Goal: Task Accomplishment & Management: Manage account settings

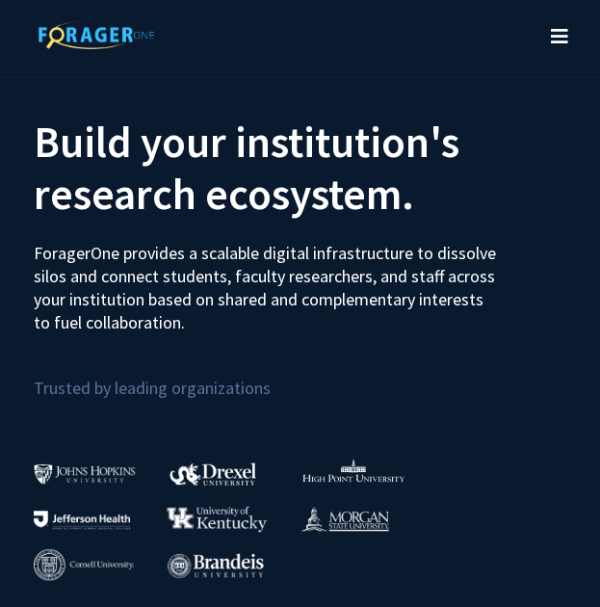
click at [563, 40] on icon "Toggle navigation" at bounding box center [559, 36] width 17 height 19
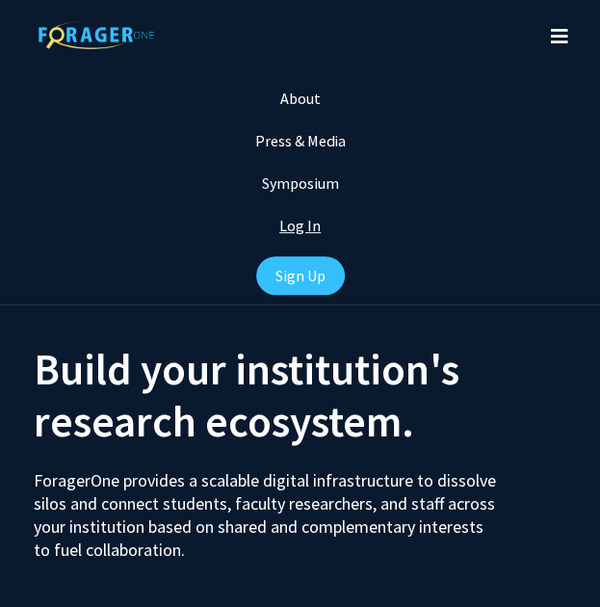
click at [304, 226] on link "Log In" at bounding box center [299, 225] width 41 height 19
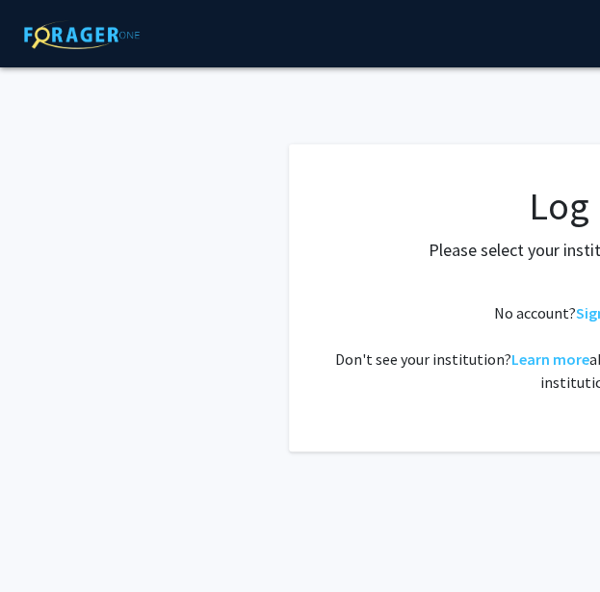
select select
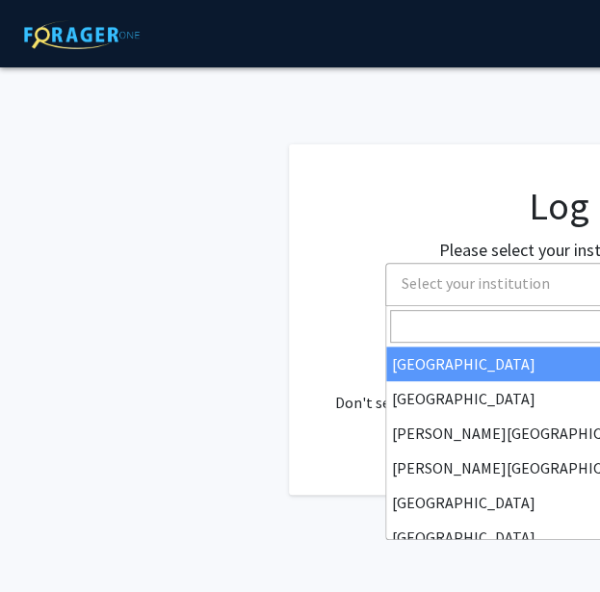
scroll to position [0, 166]
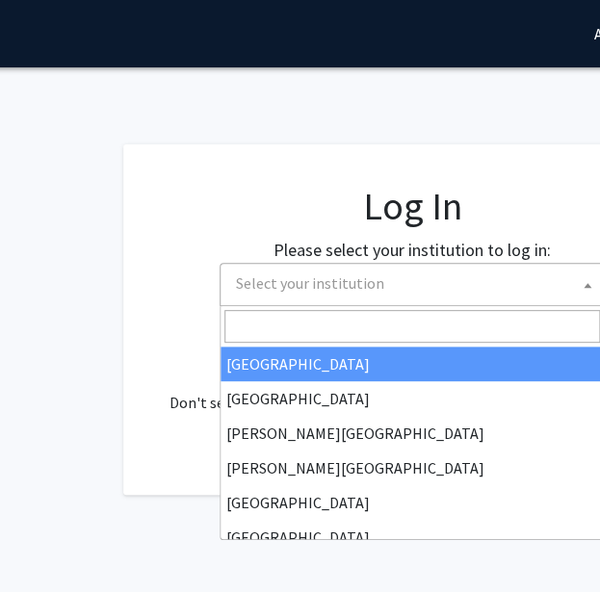
click at [456, 278] on span "Select your institution" at bounding box center [416, 283] width 376 height 39
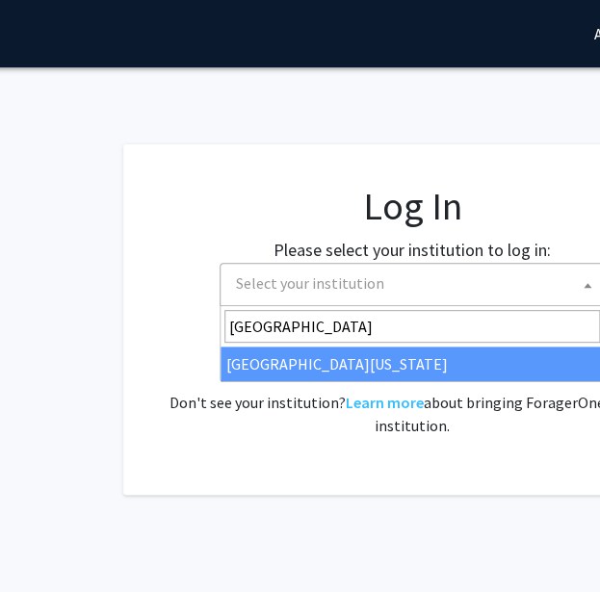
type input "university of ma"
select select "31"
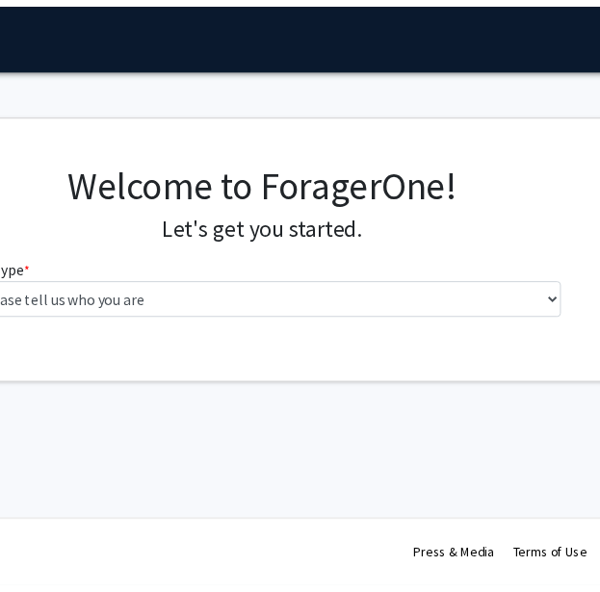
scroll to position [0, 283]
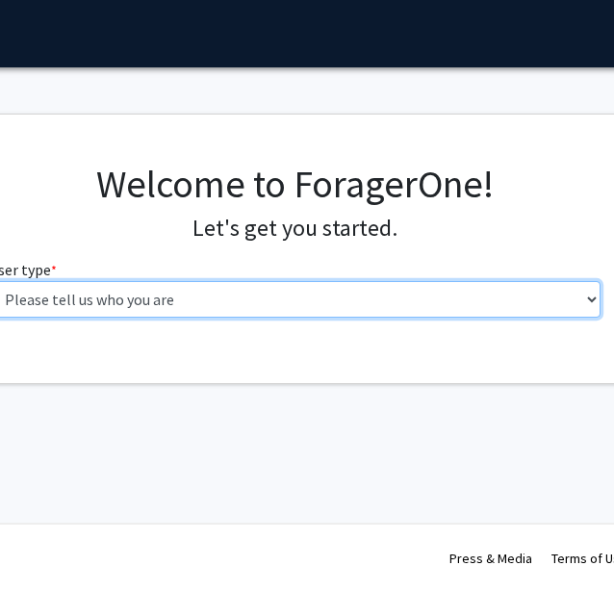
click at [416, 294] on select "Please tell us who you are Undergraduate Student Master's Student Doctoral Cand…" at bounding box center [294, 299] width 613 height 37
select select "5: faculty"
click at [0, 281] on select "Please tell us who you are Undergraduate Student Master's Student Doctoral Cand…" at bounding box center [294, 299] width 613 height 37
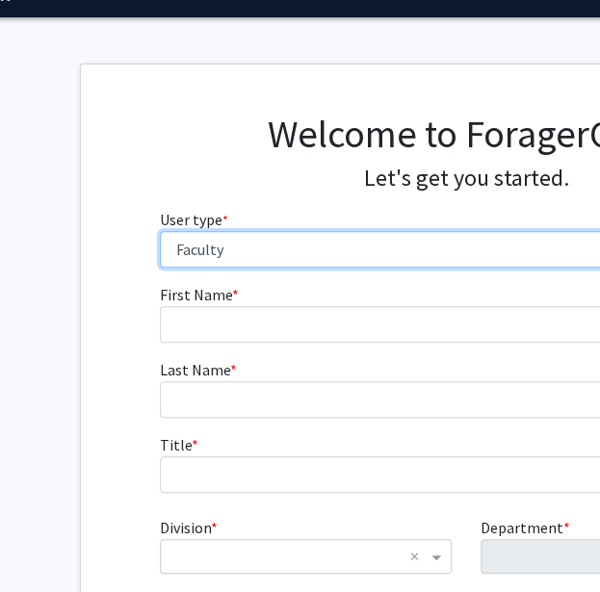
scroll to position [50, 111]
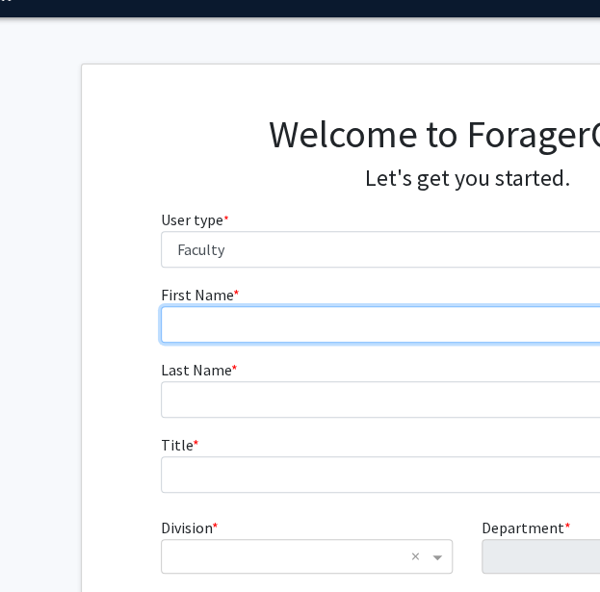
click at [258, 332] on input "First Name * required" at bounding box center [467, 324] width 613 height 37
type input "[PERSON_NAME]"
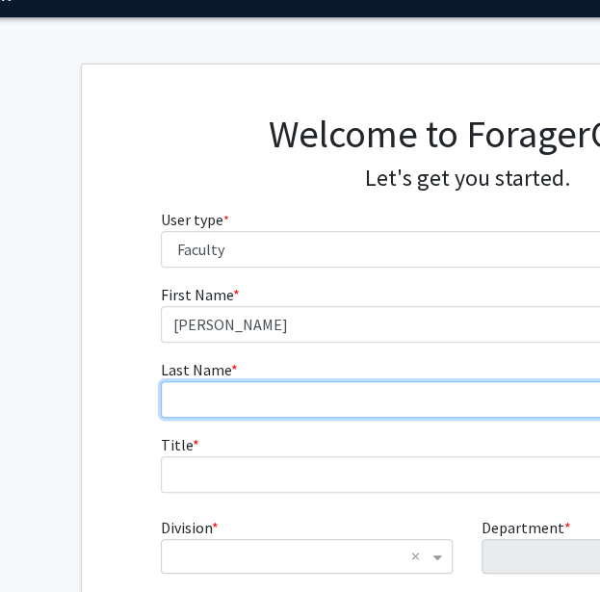
scroll to position [50, 272]
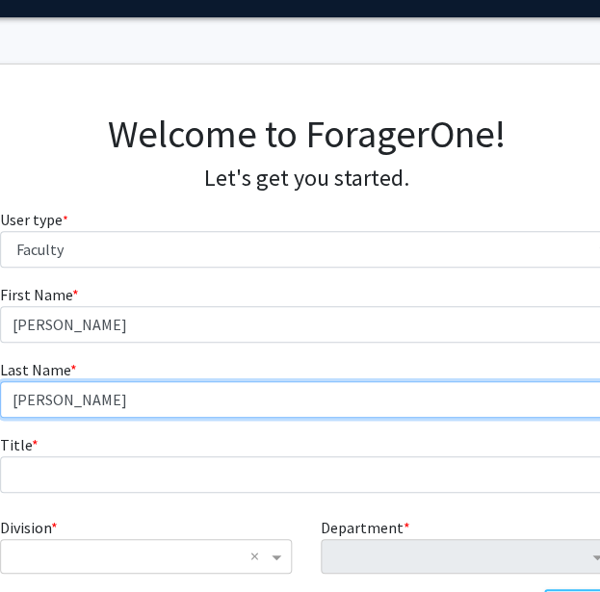
type input "[PERSON_NAME]"
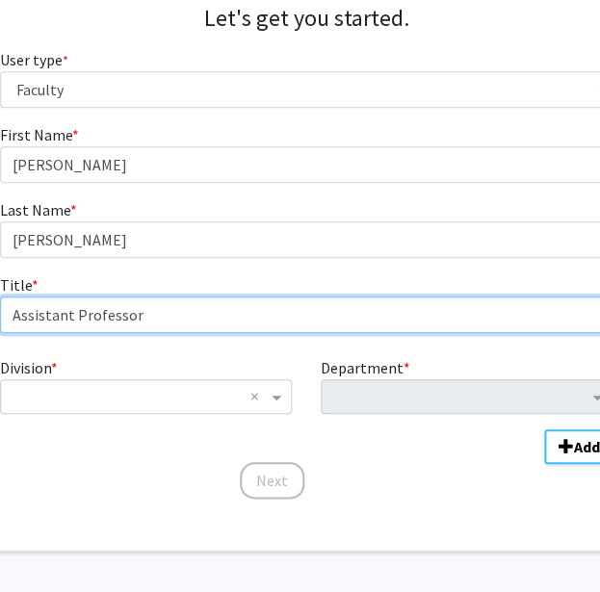
scroll to position [212, 272]
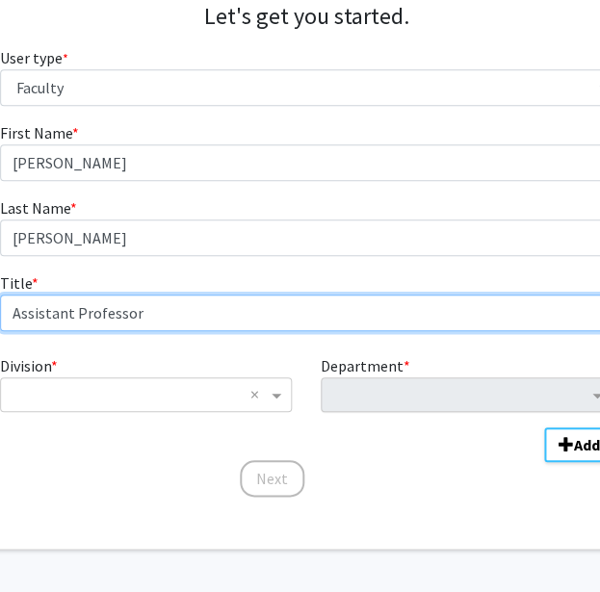
type input "Assistant Professor"
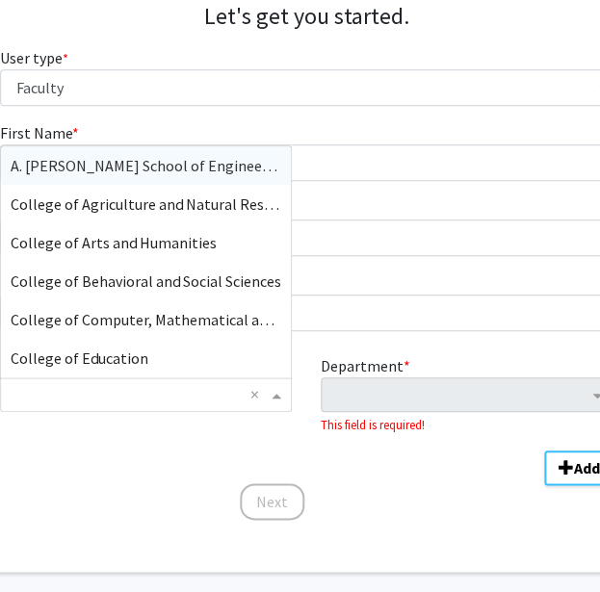
click at [168, 396] on input "Division" at bounding box center [127, 394] width 232 height 23
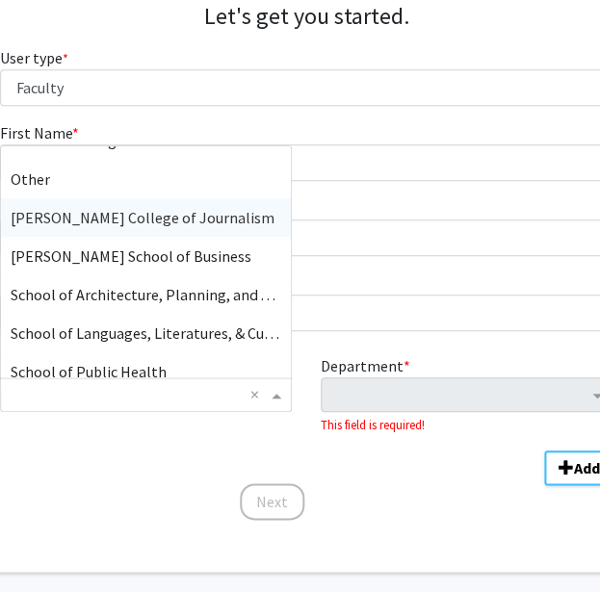
scroll to position [297, 0]
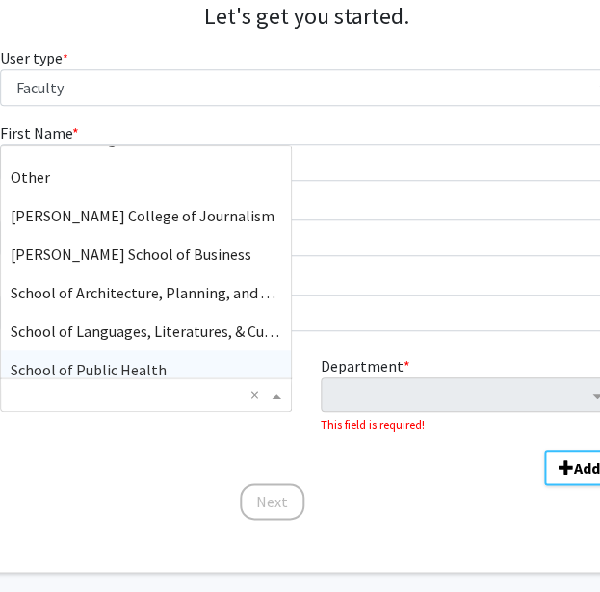
click at [141, 370] on span "School of Public Health" at bounding box center [89, 369] width 156 height 19
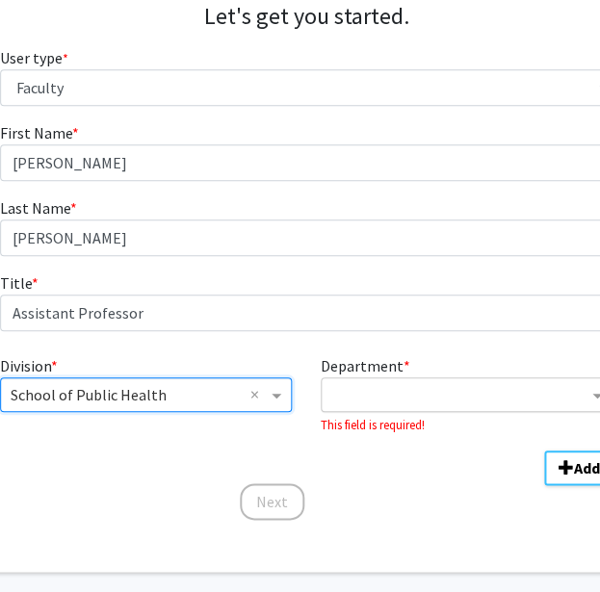
click at [379, 400] on input "Department" at bounding box center [459, 395] width 256 height 23
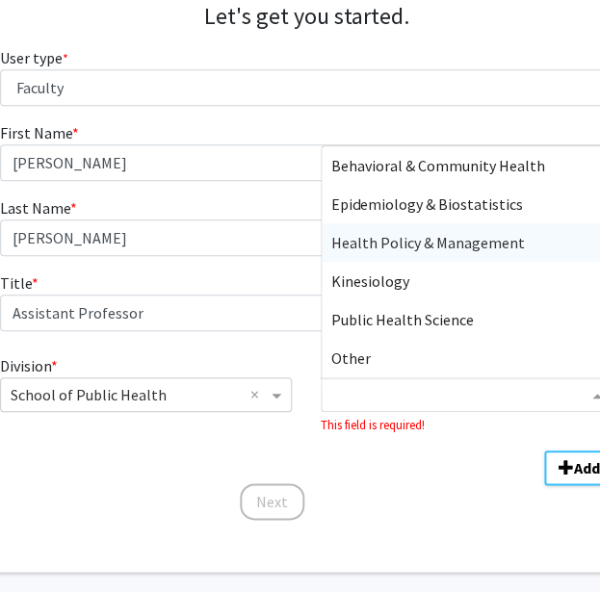
scroll to position [77, 0]
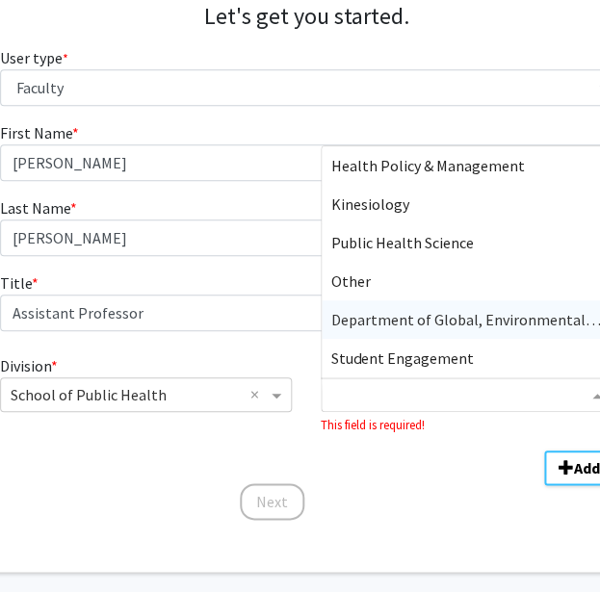
click at [406, 317] on span "Department of Global, Environmental, and Occupational Health" at bounding box center [544, 319] width 426 height 19
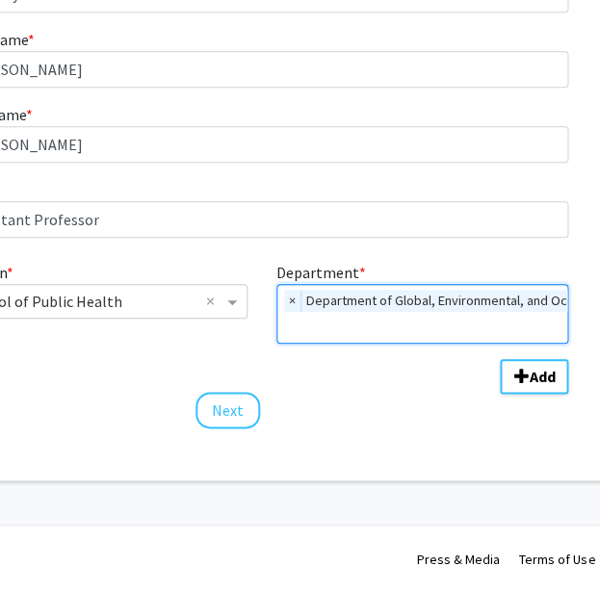
scroll to position [305, 310]
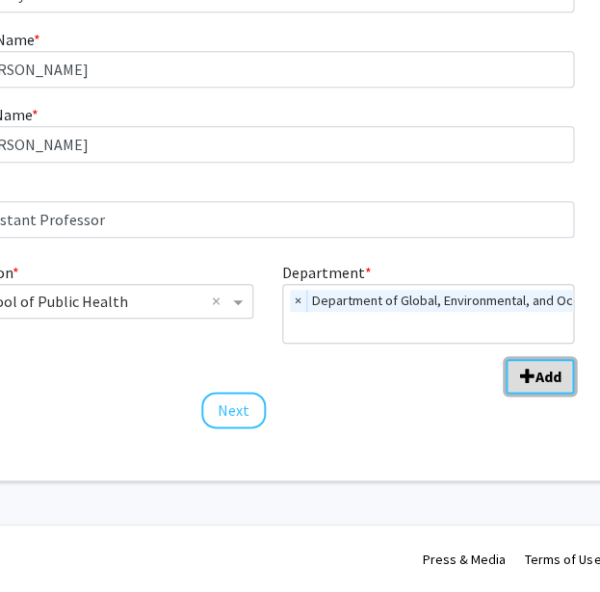
click at [526, 375] on span "Add Division/Department" at bounding box center [526, 376] width 15 height 15
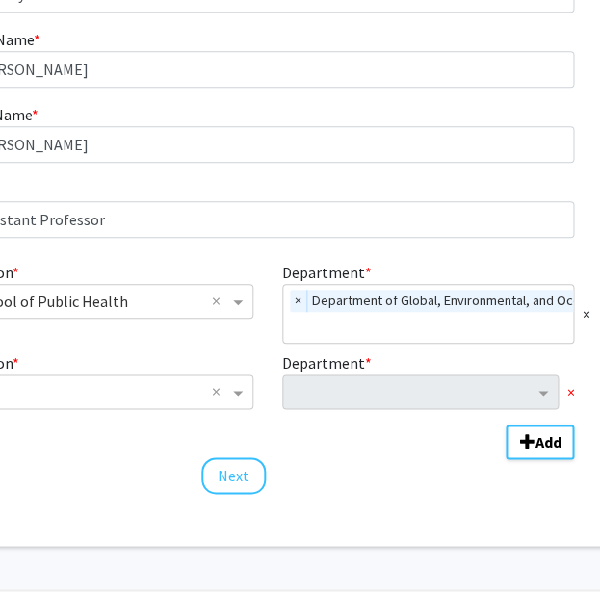
click at [570, 388] on span "×" at bounding box center [570, 391] width 8 height 23
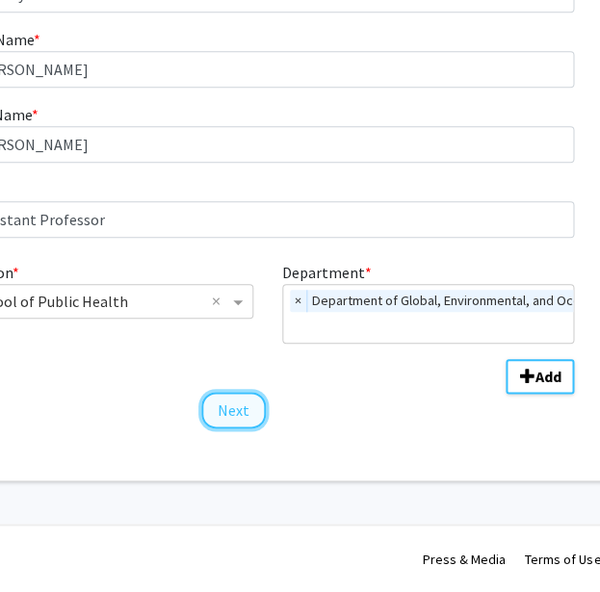
click at [225, 412] on button "Next" at bounding box center [233, 410] width 65 height 37
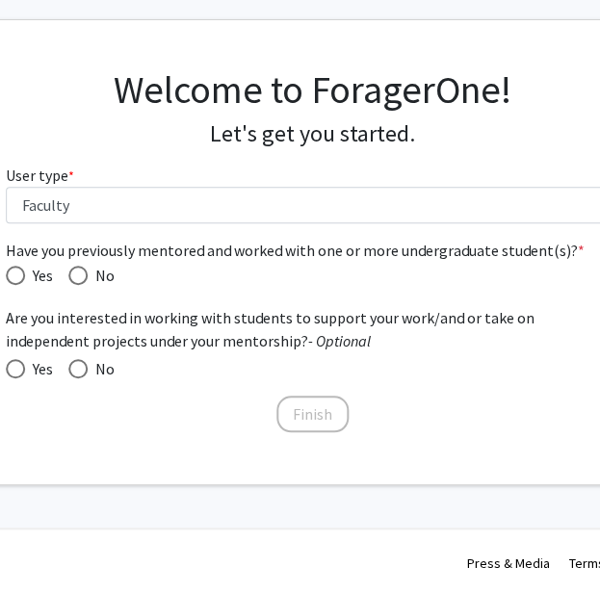
scroll to position [94, 258]
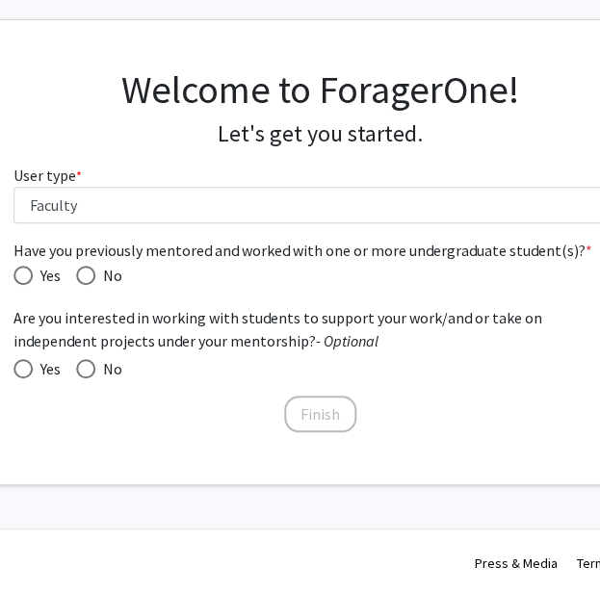
click at [25, 271] on span "Have you previously mentored and worked with one or more undergraduate student(…" at bounding box center [22, 275] width 19 height 19
click at [25, 271] on input "Yes" at bounding box center [22, 275] width 19 height 19
radio input "true"
click at [24, 367] on span at bounding box center [22, 368] width 19 height 19
click at [24, 367] on input "Yes" at bounding box center [22, 368] width 19 height 19
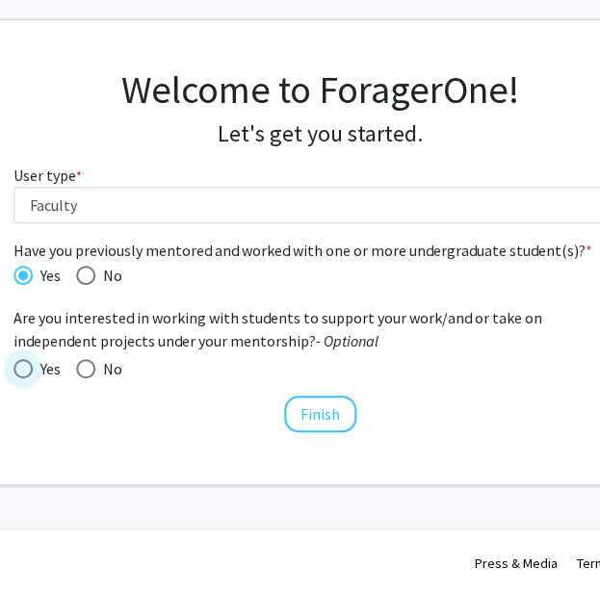
radio input "true"
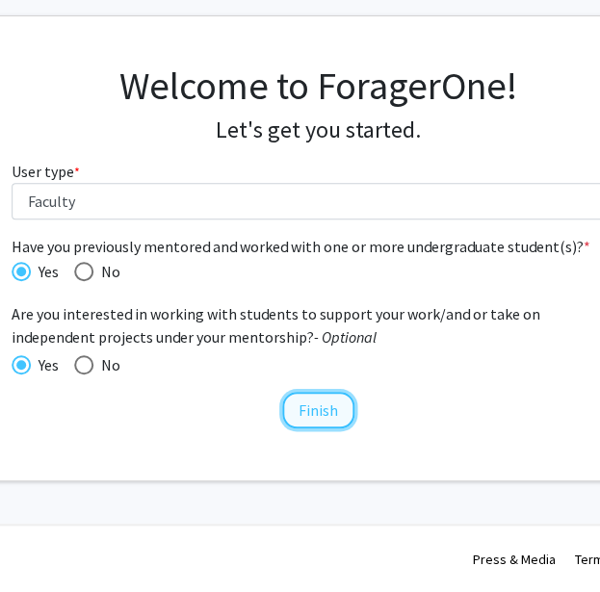
click at [328, 409] on button "Finish" at bounding box center [318, 410] width 72 height 37
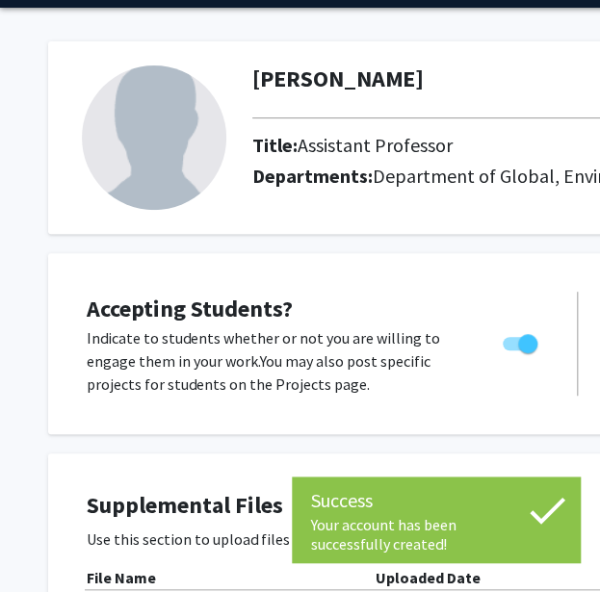
scroll to position [64, 0]
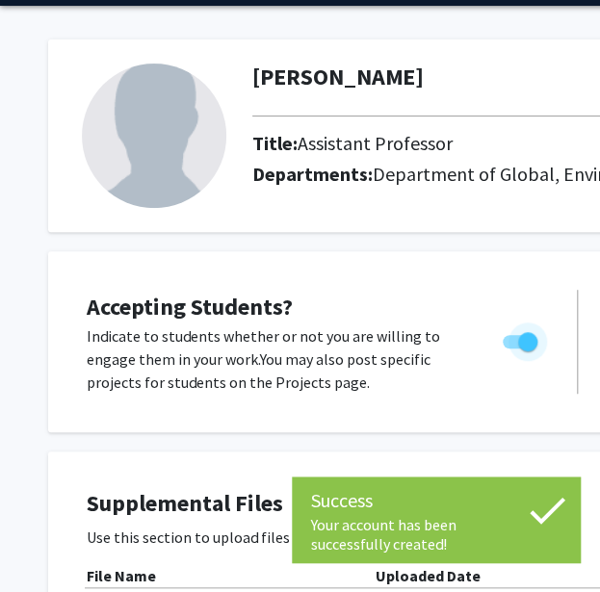
click at [518, 343] on span "Toggle" at bounding box center [527, 341] width 19 height 19
click at [512, 349] on input "Would you like to permit student requests?" at bounding box center [511, 349] width 1 height 1
checkbox input "false"
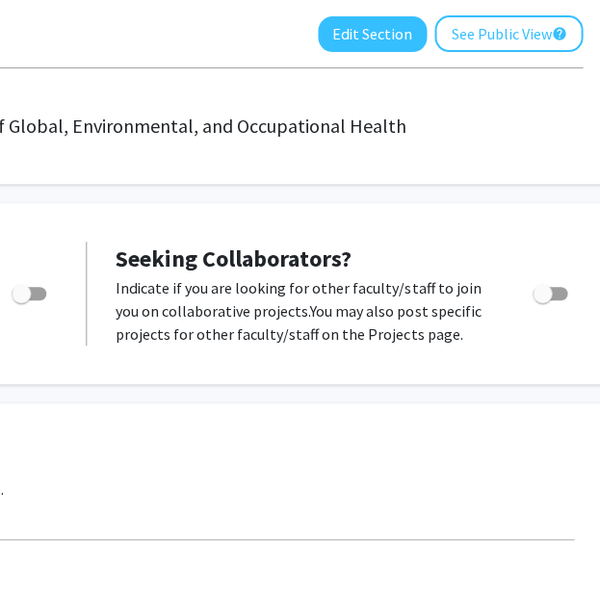
scroll to position [112, 493]
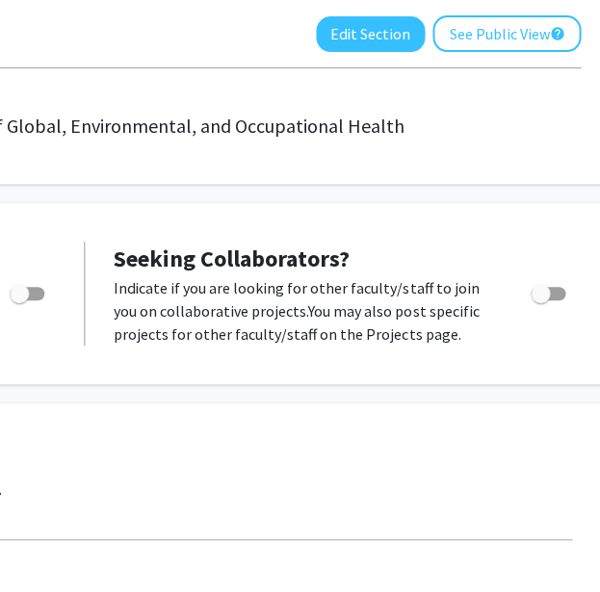
click at [549, 296] on span "Toggle" at bounding box center [540, 293] width 19 height 19
click at [540, 300] on input "Toggle" at bounding box center [539, 300] width 1 height 1
checkbox input "true"
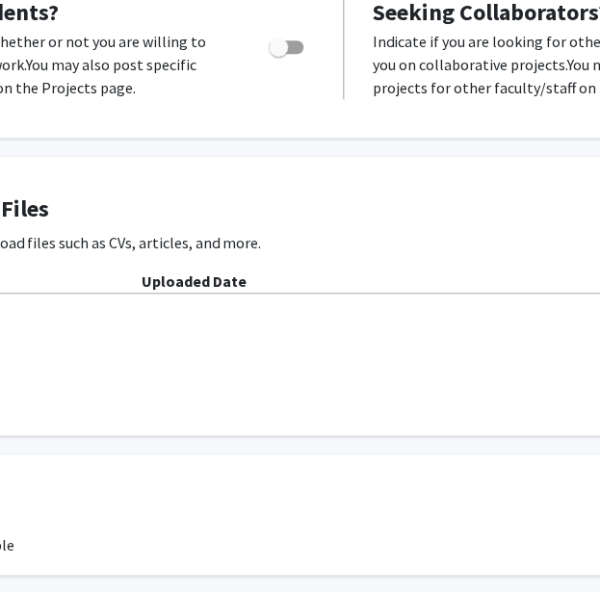
scroll to position [358, 218]
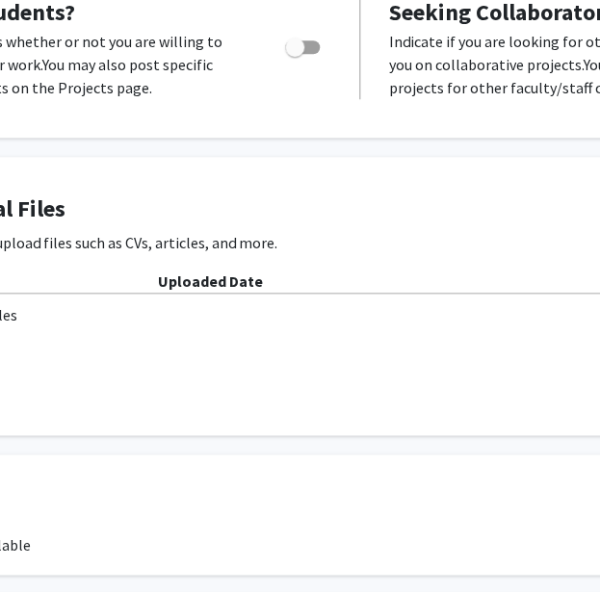
click at [241, 199] on h4 "Supplemental Files" at bounding box center [360, 209] width 982 height 28
click at [308, 107] on div "Accepting Students? Indicate to students whether or not you are willing to enga…" at bounding box center [360, 47] width 1021 height 143
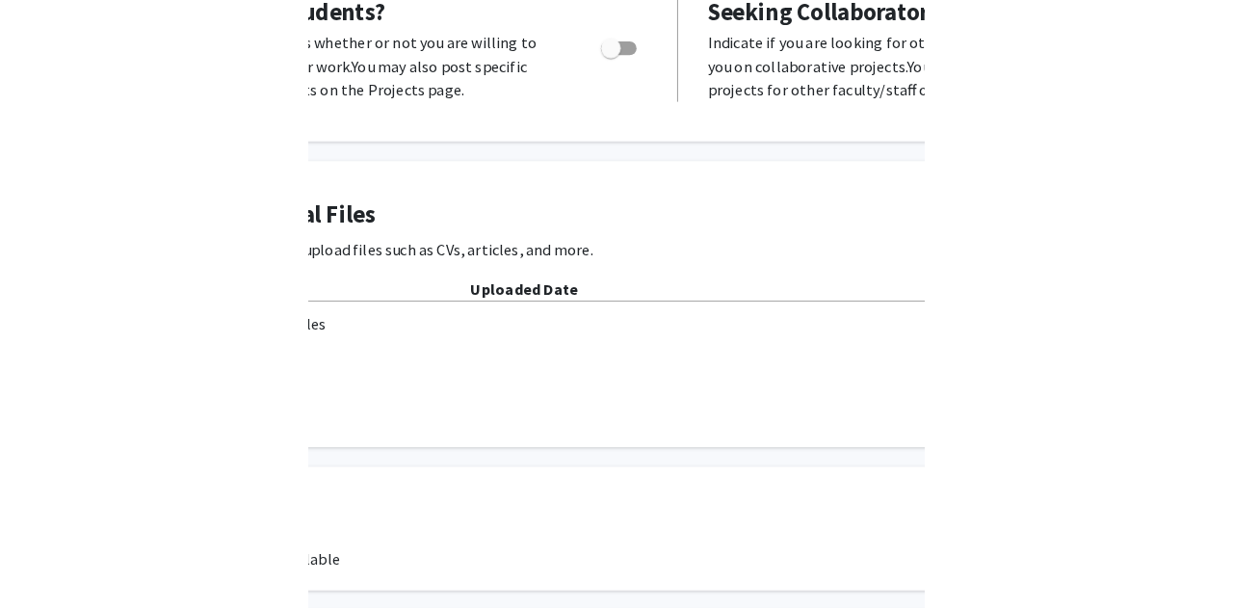
scroll to position [358, 0]
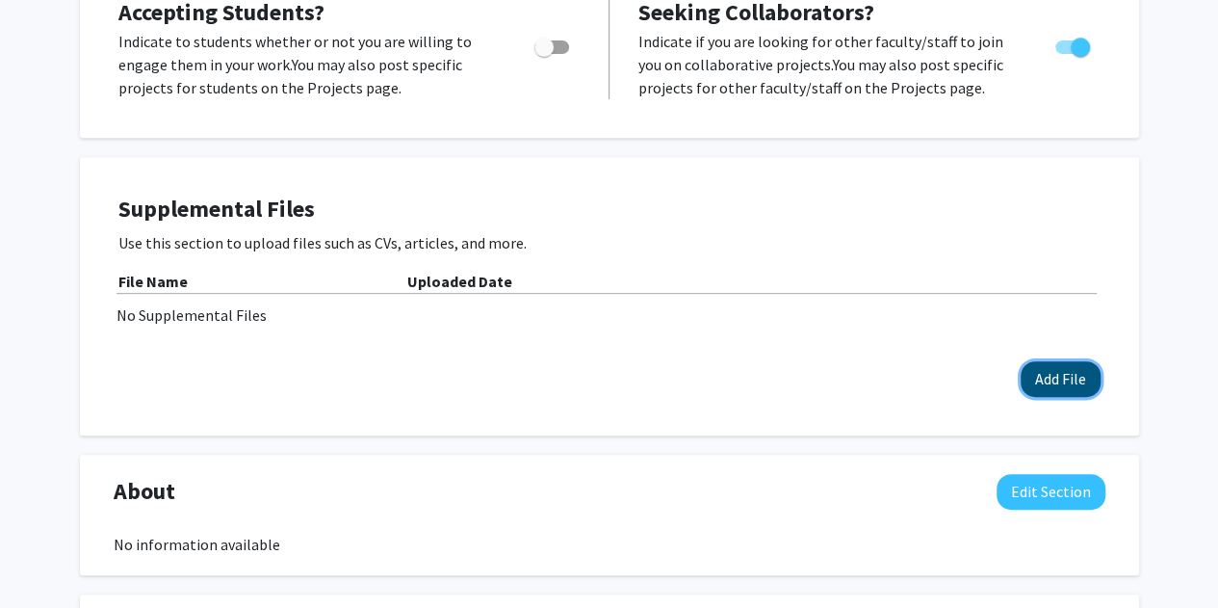
click at [613, 373] on button "Add File" at bounding box center [1061, 379] width 80 height 36
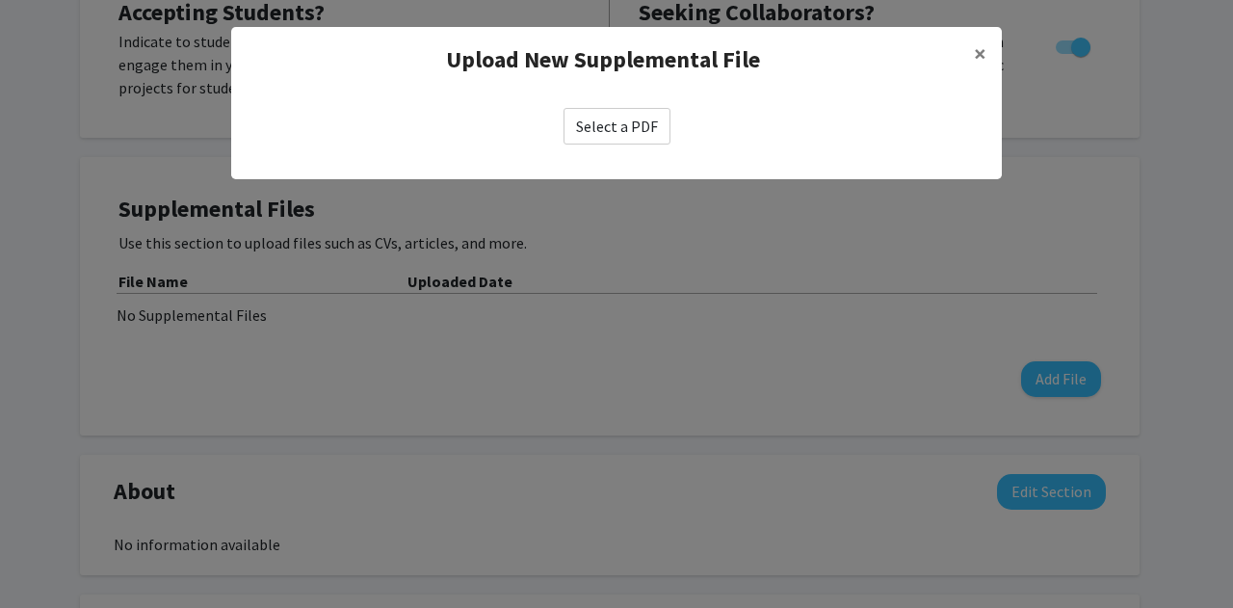
click at [613, 130] on label "Select a PDF" at bounding box center [616, 126] width 107 height 37
click at [0, 0] on input "Select a PDF" at bounding box center [0, 0] width 0 height 0
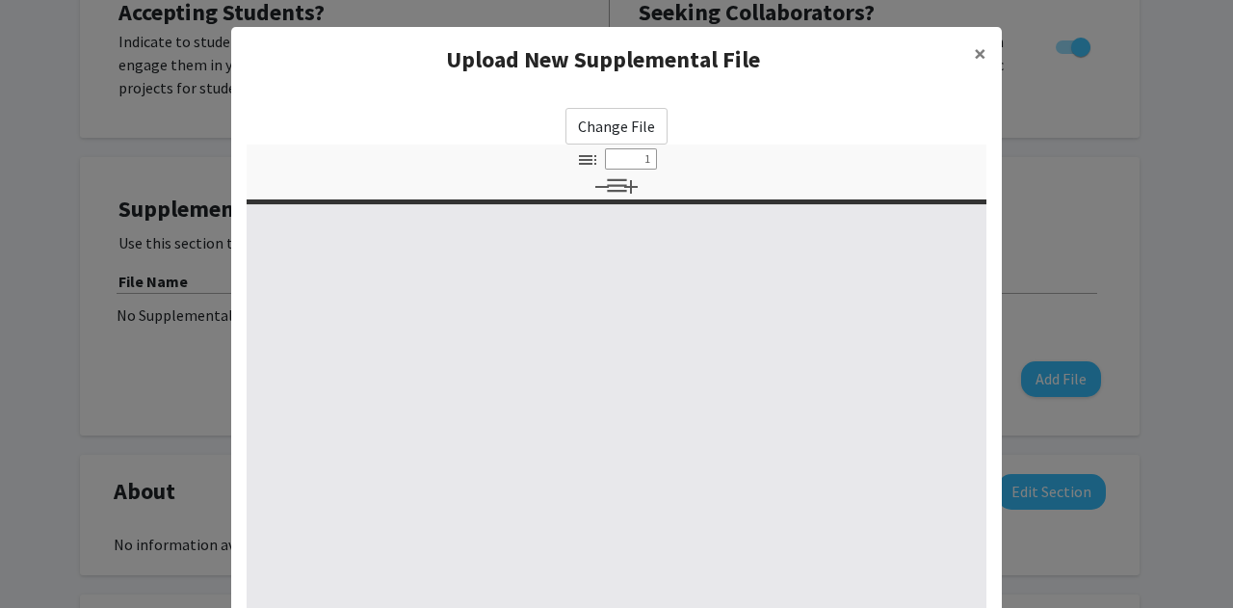
select select "custom"
type input "0"
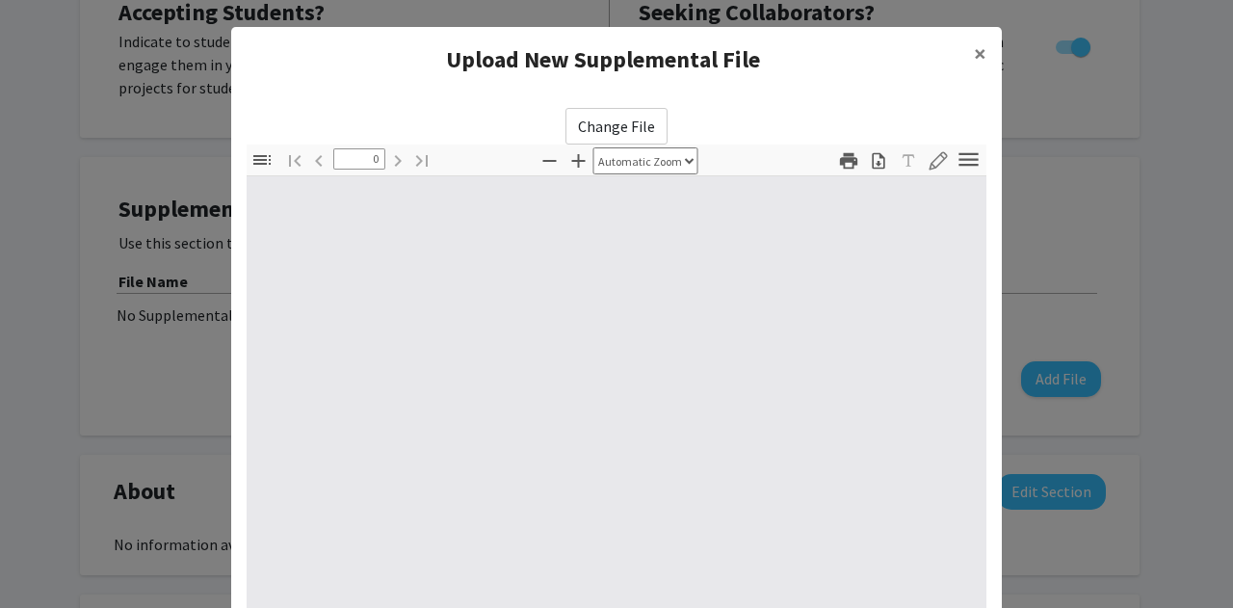
select select "custom"
type input "1"
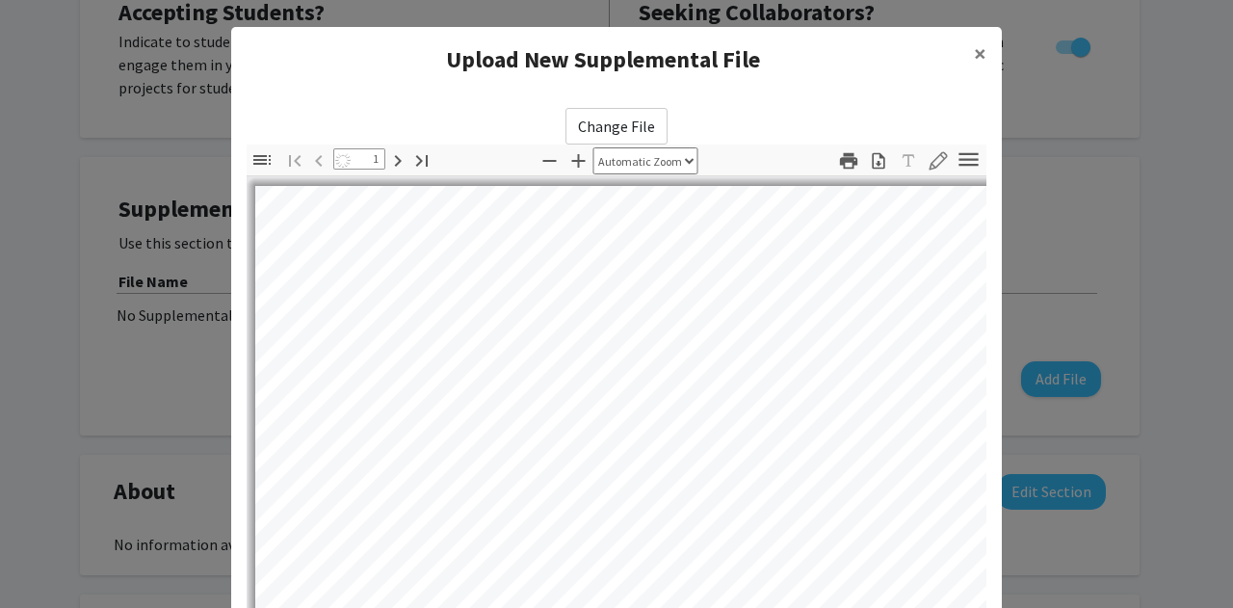
select select "auto"
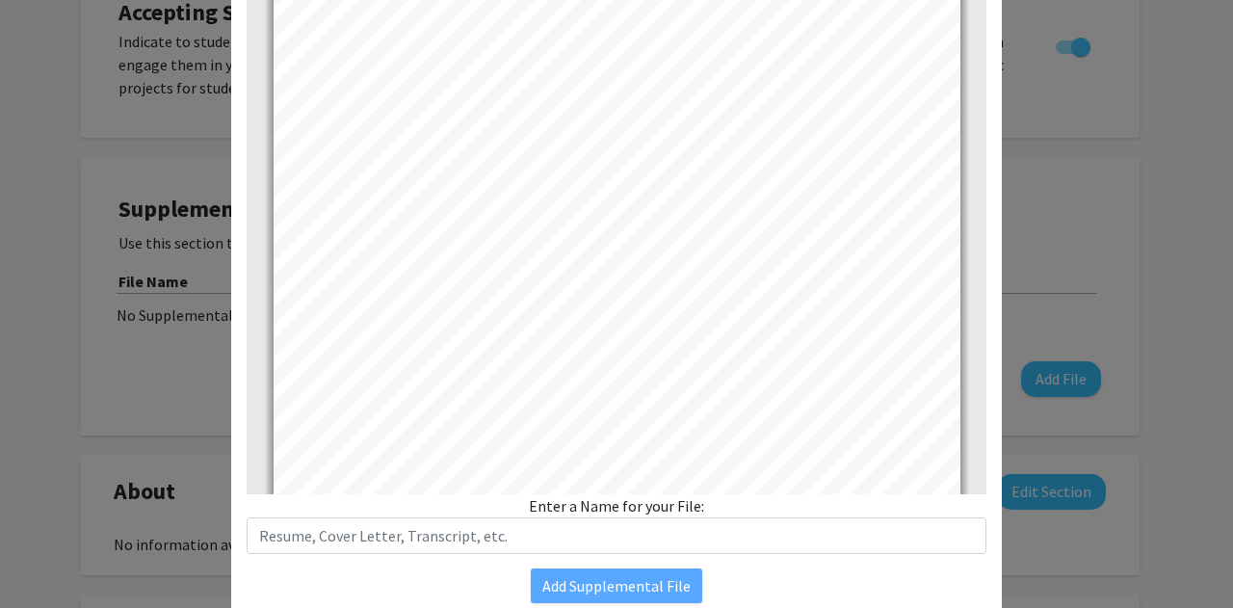
scroll to position [303, 0]
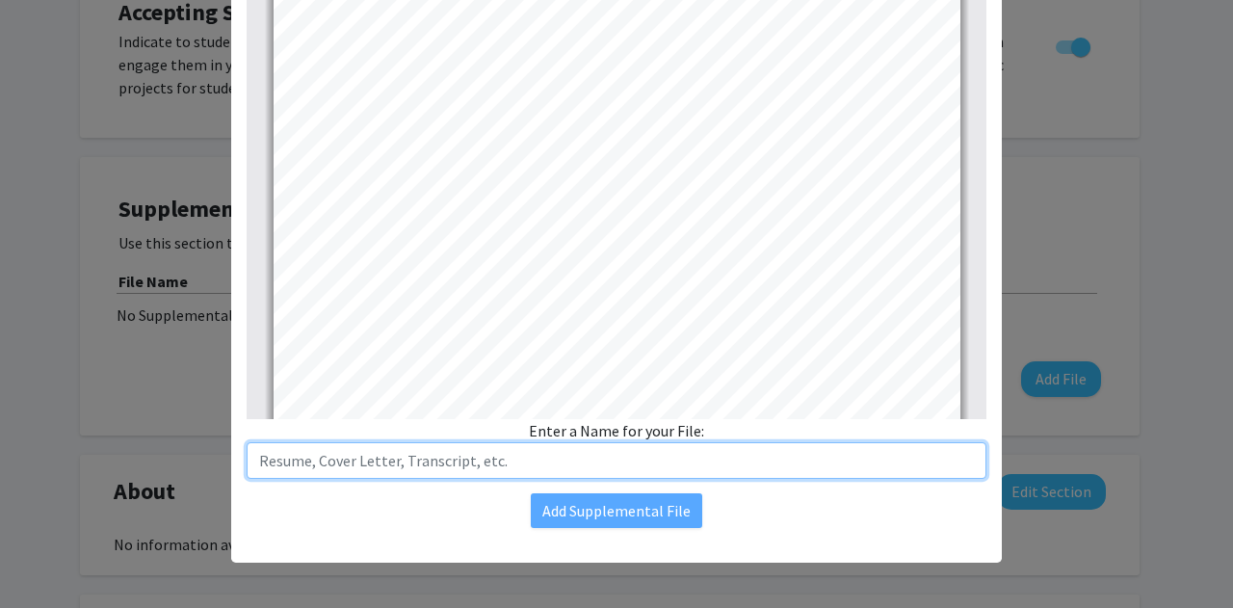
click at [515, 454] on input "text" at bounding box center [617, 460] width 740 height 37
type input "CV"
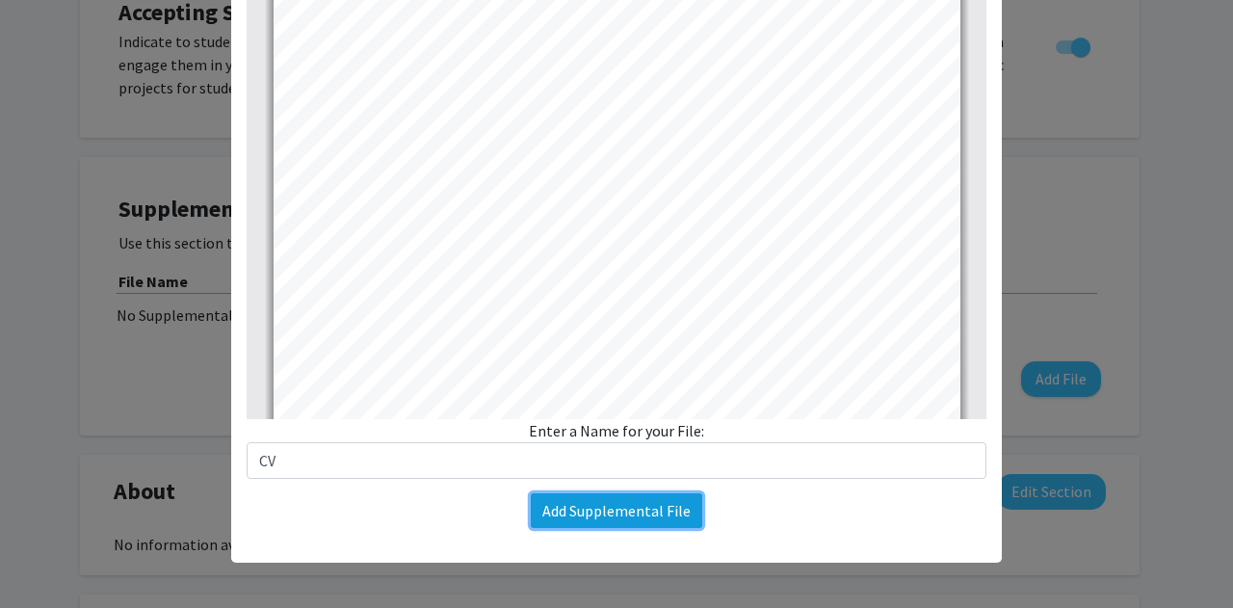
click at [575, 506] on button "Add Supplemental File" at bounding box center [616, 510] width 171 height 35
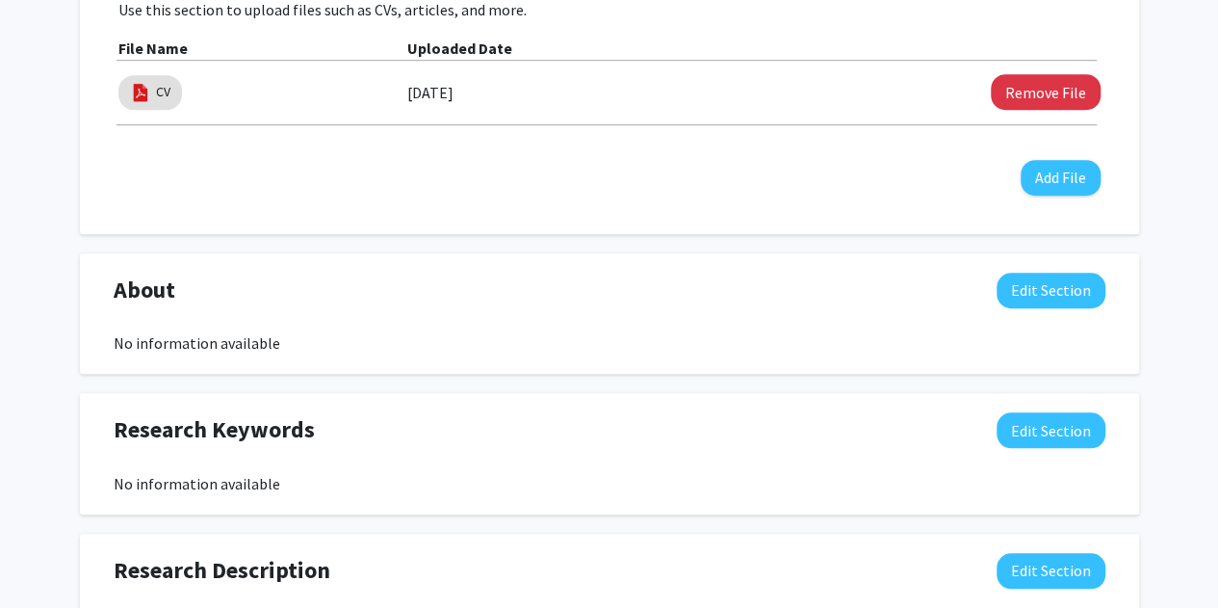
scroll to position [594, 0]
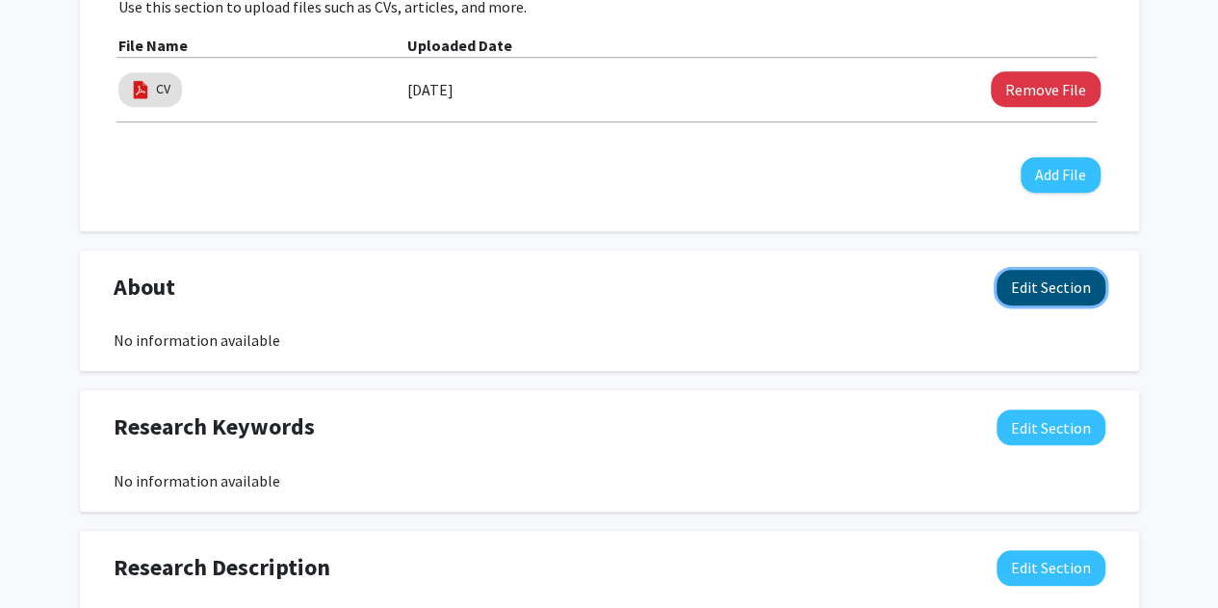
click at [613, 282] on button "Edit Section" at bounding box center [1051, 288] width 109 height 36
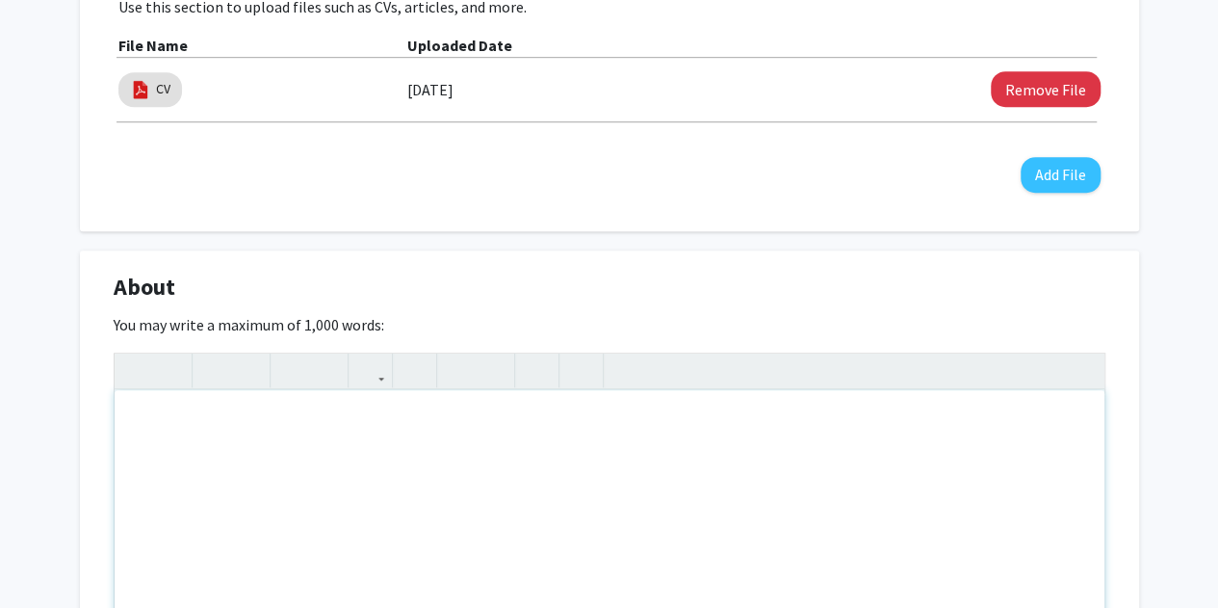
click at [530, 414] on div "Note to users with screen readers: Please deactivate our accessibility plugin f…" at bounding box center [610, 534] width 990 height 289
paste div "Note to users with screen readers: Please deactivate our accessibility plugin f…"
type textarea "<p>As an Assistant Professor of Global, Environmental, and Occupational Health …"
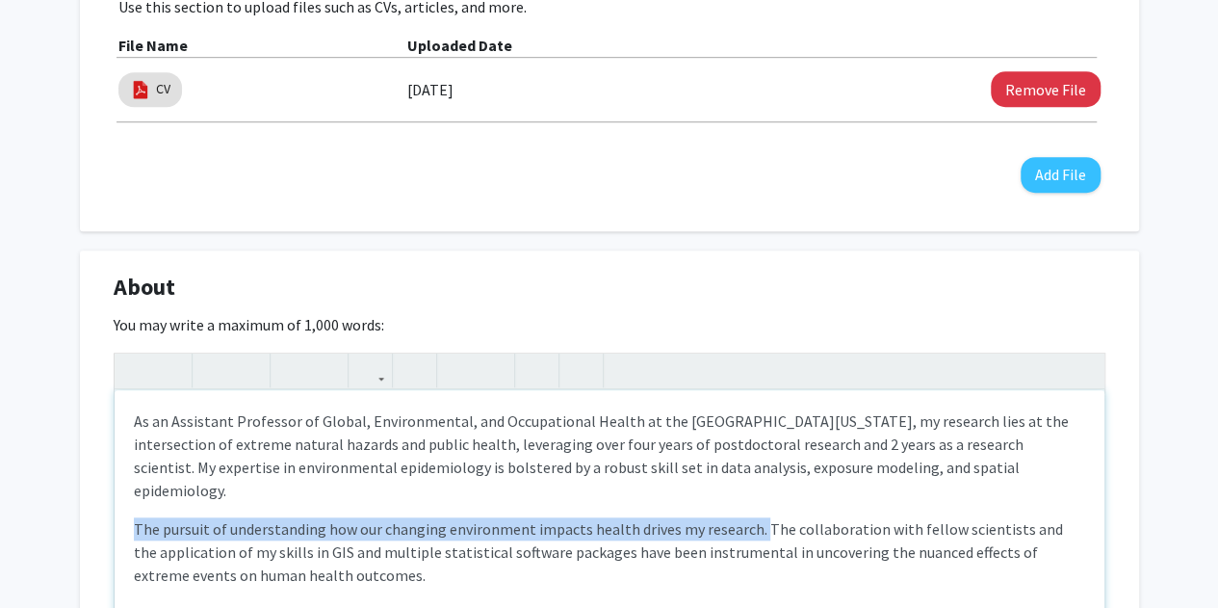
drag, startPoint x: 136, startPoint y: 506, endPoint x: 751, endPoint y: 492, distance: 615.5
click at [613, 492] on div "As an Assistant Professor of Global, Environmental, and Occupational Health at …" at bounding box center [610, 534] width 990 height 289
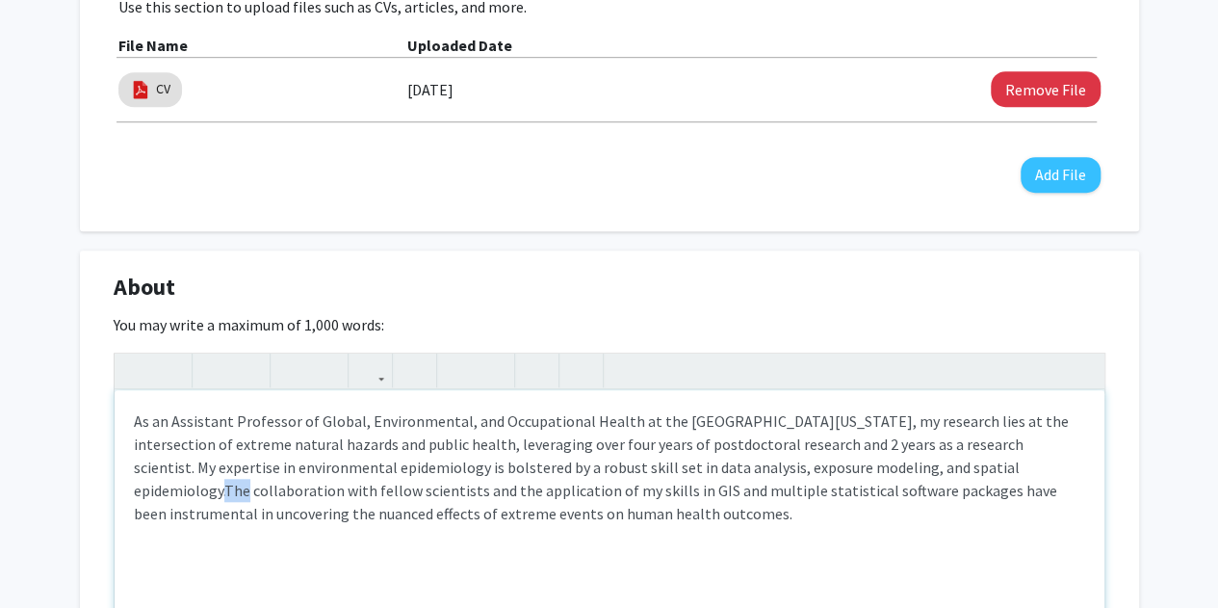
drag, startPoint x: 932, startPoint y: 464, endPoint x: 954, endPoint y: 464, distance: 22.1
click at [613, 480] on span "The collaboration with fellow scientists and the application of my skills in GI…" at bounding box center [595, 501] width 923 height 42
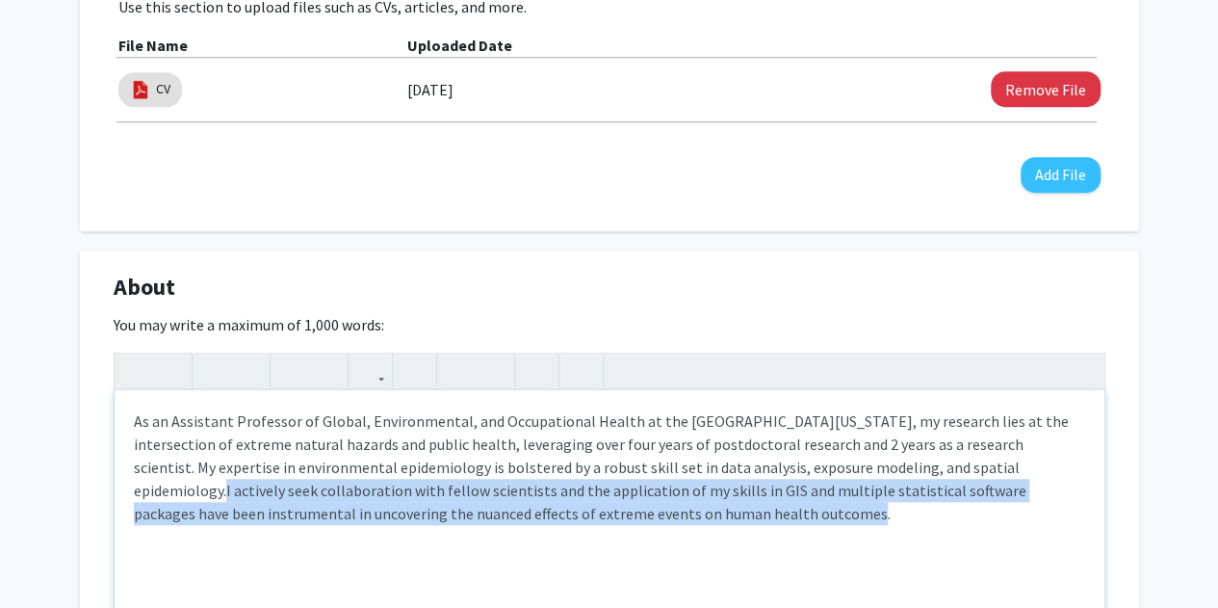
drag, startPoint x: 631, startPoint y: 513, endPoint x: 932, endPoint y: 459, distance: 306.2
click at [613, 480] on span "I actively seek collaboration with fellow scientists and the application of my …" at bounding box center [580, 501] width 893 height 42
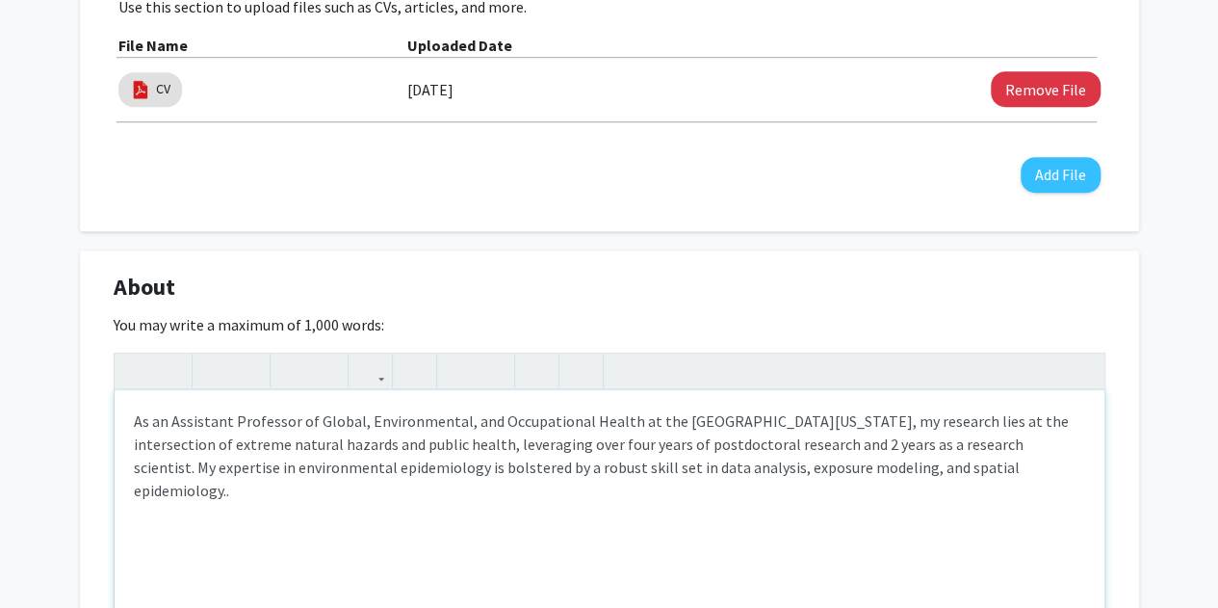
click at [613, 459] on p "As an Assistant Professor of Global, Environmental, and Occupational Health at …" at bounding box center [609, 455] width 951 height 92
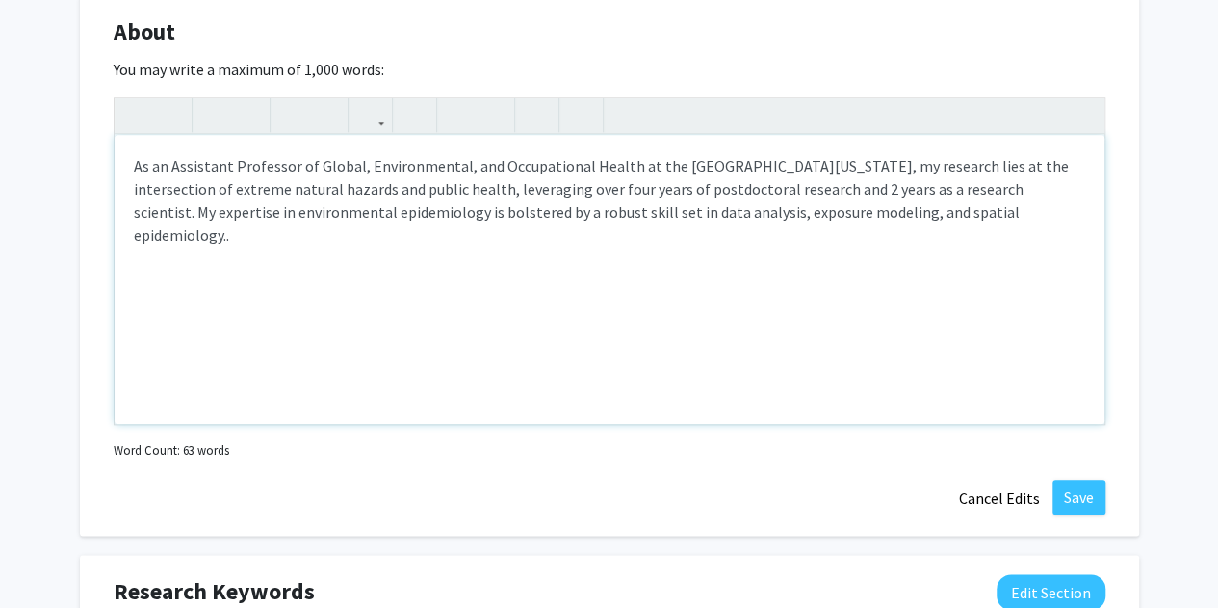
scroll to position [851, 0]
click at [613, 487] on div "About Edit Section You may write a maximum of 1,000 words: <p>As an Assistant P…" at bounding box center [609, 263] width 1059 height 541
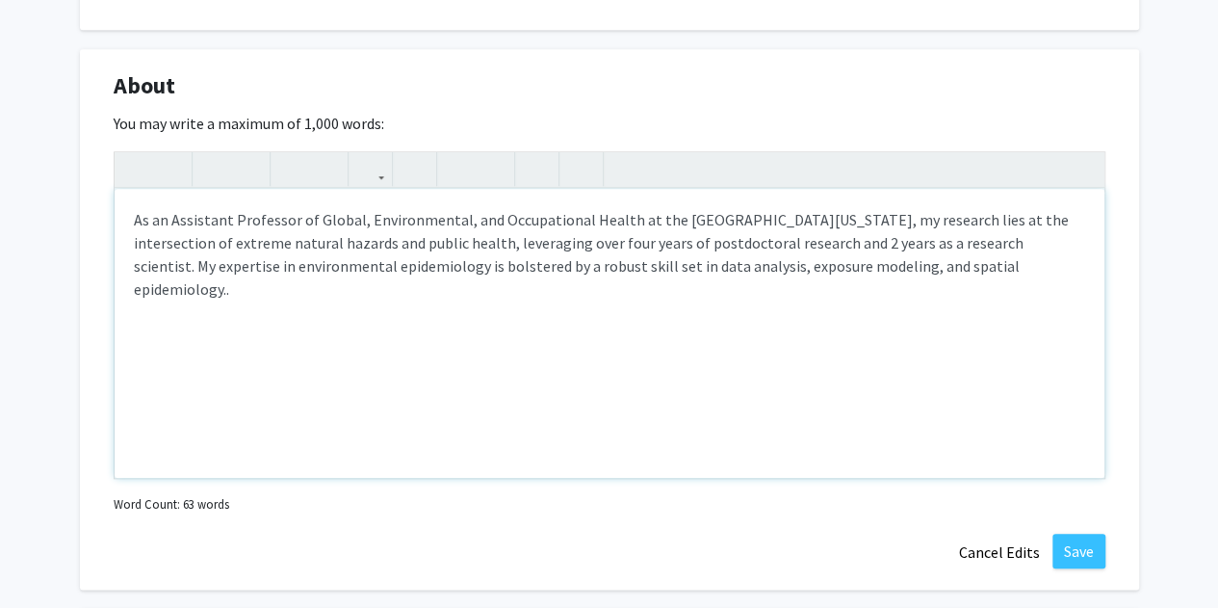
scroll to position [793, 0]
click at [613, 265] on p "As an Assistant Professor of Global, Environmental, and Occupational Health at …" at bounding box center [609, 256] width 951 height 92
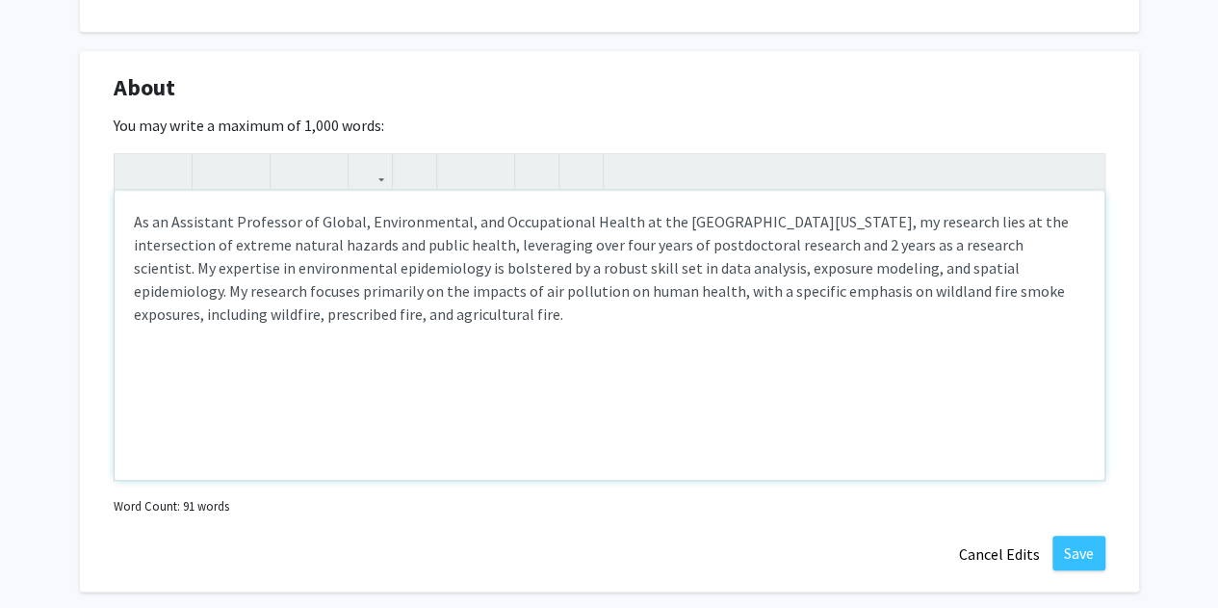
click at [613, 292] on p "As an Assistant Professor of Global, Environmental, and Occupational Health at …" at bounding box center [609, 268] width 951 height 116
click at [258, 315] on p "As an Assistant Professor of Global, Environmental, and Occupational Health at …" at bounding box center [609, 268] width 951 height 116
type textarea "<p>As an Assistant Professor of Global, Environmental, and Occupational Health …"
click at [385, 391] on div "As an Assistant Professor of Global, Environmental, and Occupational Health at …" at bounding box center [610, 335] width 990 height 289
click at [613, 552] on button "Save" at bounding box center [1078, 552] width 53 height 35
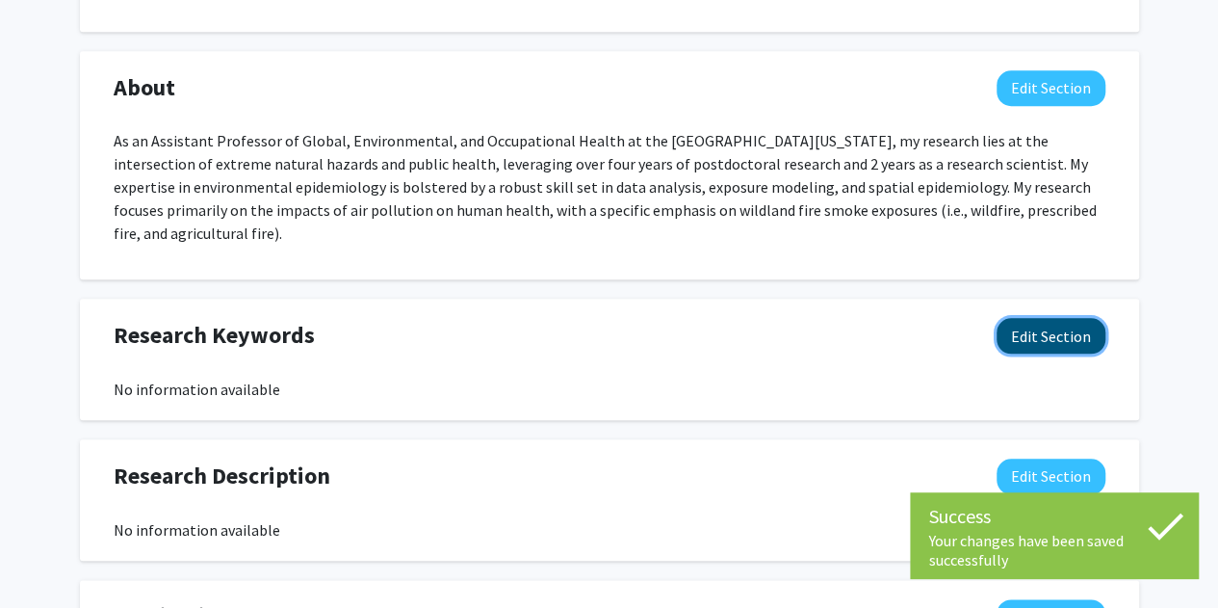
click at [613, 329] on button "Edit Section" at bounding box center [1051, 336] width 109 height 36
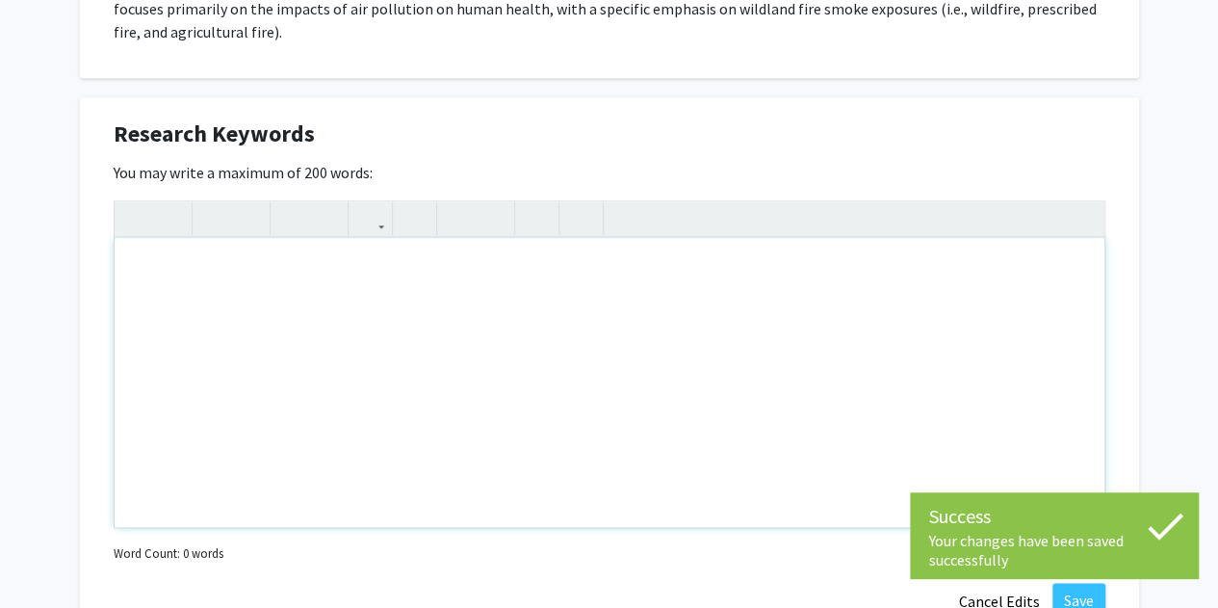
scroll to position [996, 0]
click at [273, 246] on div "Note to users with screen readers: Please deactivate our accessibility plugin f…" at bounding box center [610, 381] width 990 height 289
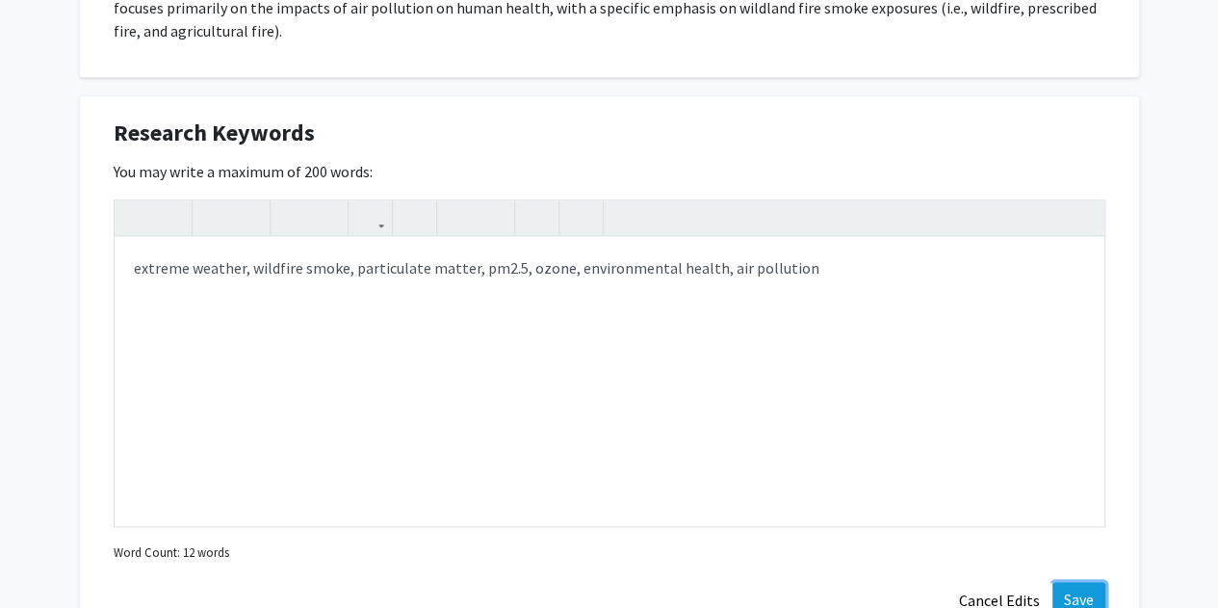
click at [613, 582] on button "Save" at bounding box center [1078, 599] width 53 height 35
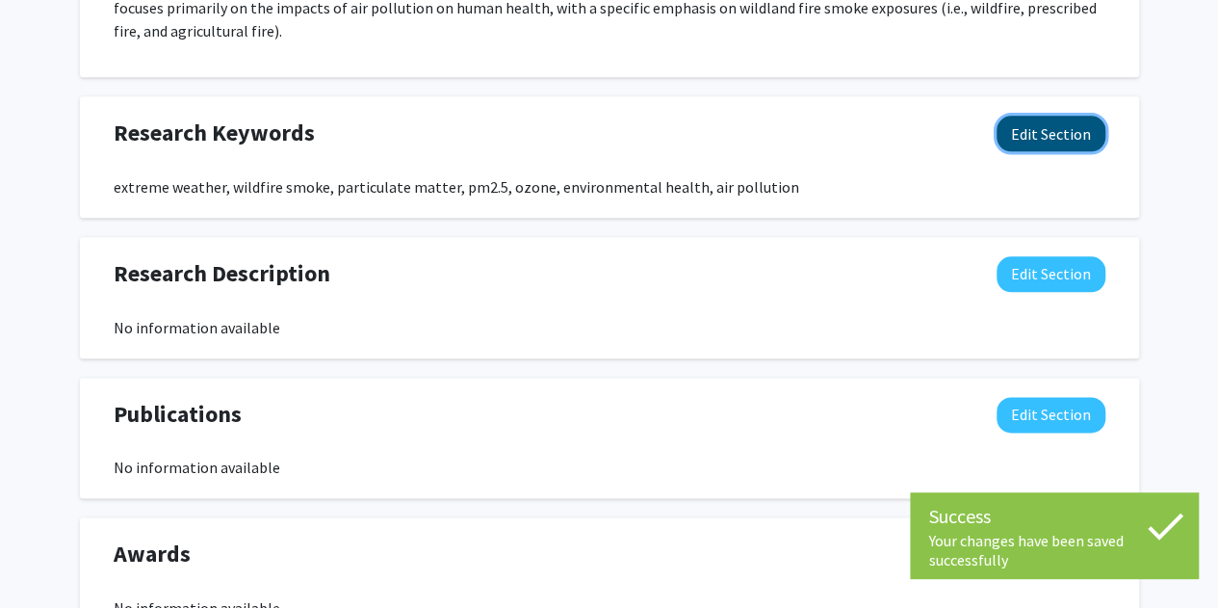
click at [613, 116] on button "Edit Section" at bounding box center [1051, 134] width 109 height 36
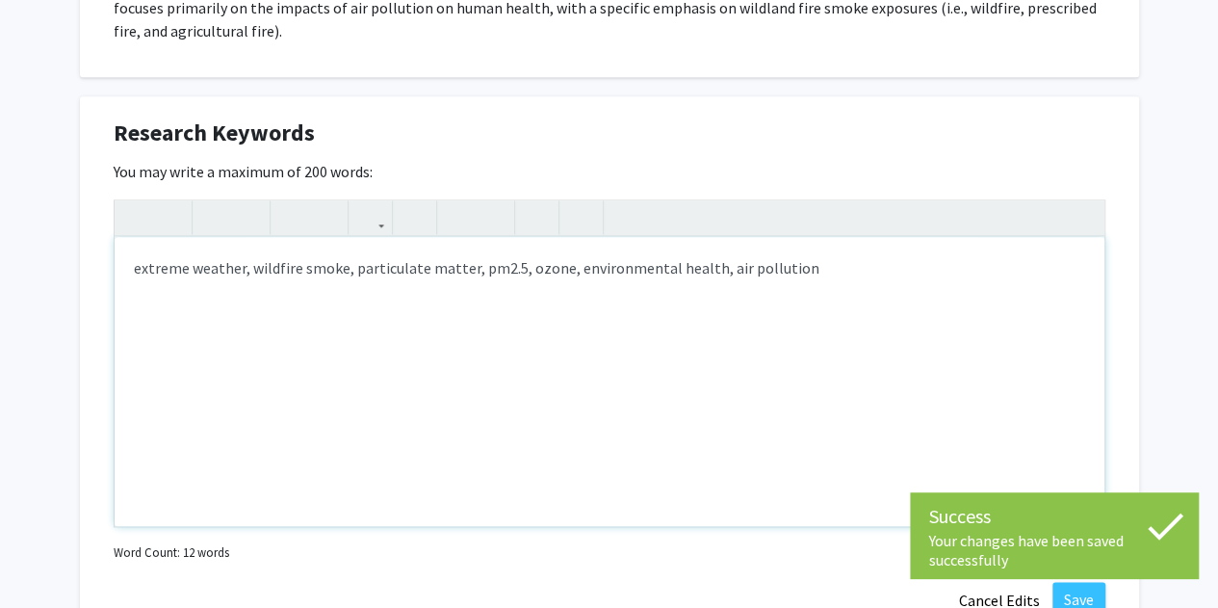
click at [613, 240] on div "extreme weather, wildfire smoke, particulate matter, pm2.5, ozone, environmenta…" at bounding box center [610, 381] width 990 height 289
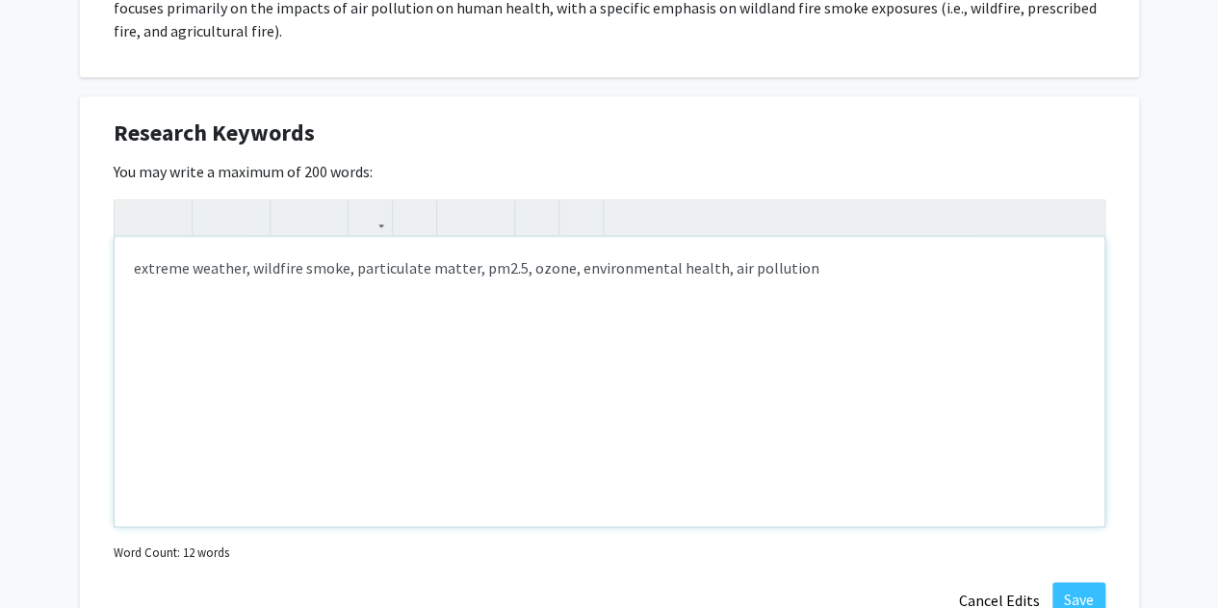
click at [613, 237] on div "extreme weather, wildfire smoke, particulate matter, pm2.5, ozone, environmenta…" at bounding box center [610, 381] width 990 height 289
type textarea "extreme weather, wildfire smoke, particulate matter, pm2.5, ozone, environmenta…"
click at [613, 421] on div "extreme weather, wildfire smoke, particulate matter, pm2.5, ozone, environmenta…" at bounding box center [610, 381] width 990 height 289
click at [613, 582] on button "Save" at bounding box center [1078, 599] width 53 height 35
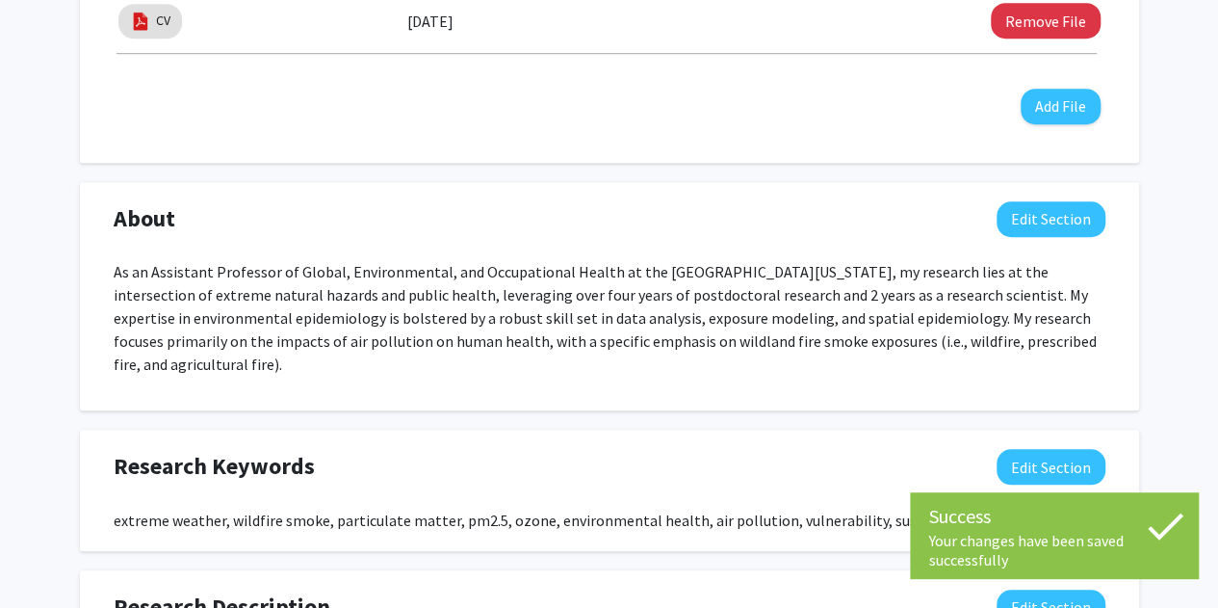
scroll to position [656, 0]
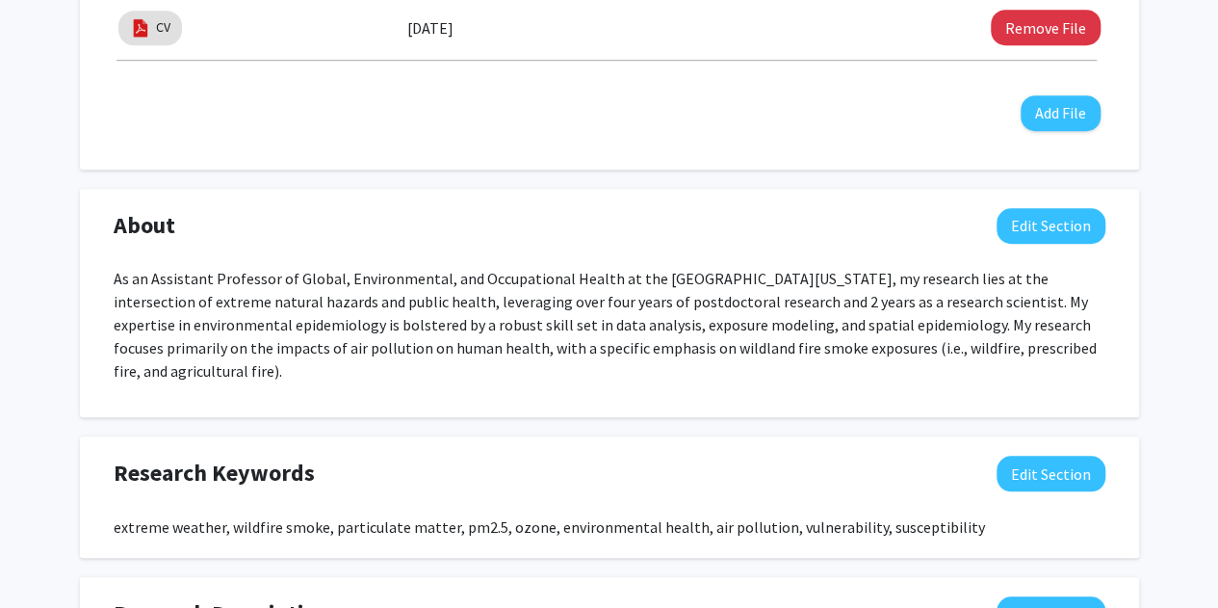
click at [613, 325] on p "As an Assistant Professor of Global, Environmental, and Occupational Health at …" at bounding box center [610, 325] width 992 height 116
click at [613, 230] on button "Edit Section" at bounding box center [1051, 226] width 109 height 36
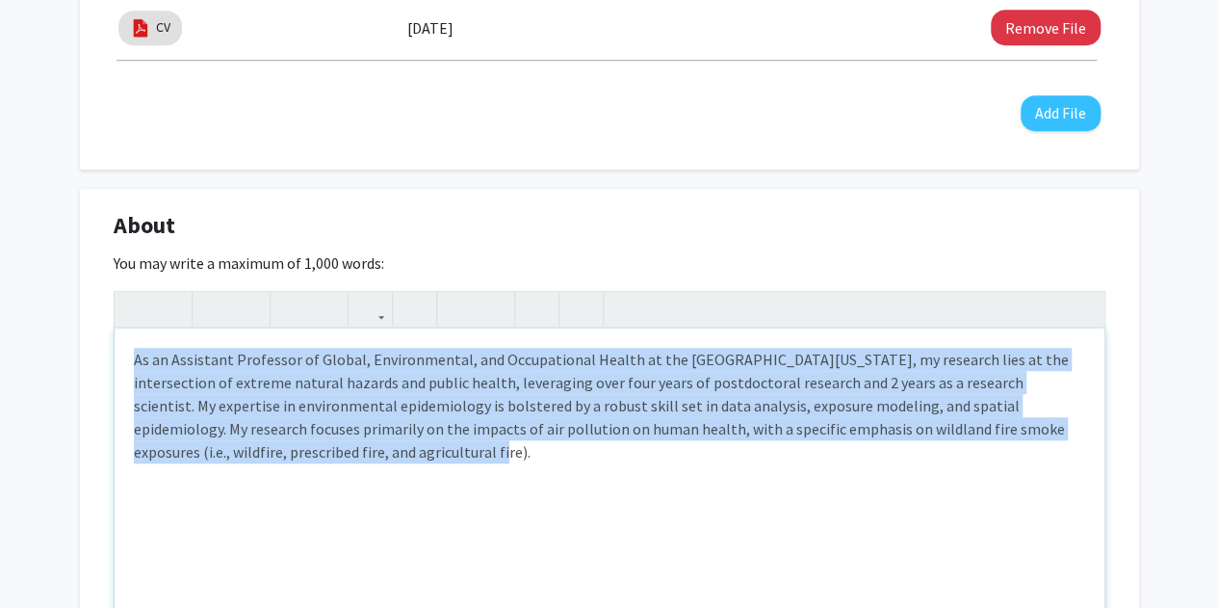
drag, startPoint x: 289, startPoint y: 452, endPoint x: 124, endPoint y: 360, distance: 188.4
click at [124, 360] on div "As an Assistant Professor of Global, Environmental, and Occupational Health at …" at bounding box center [610, 472] width 990 height 289
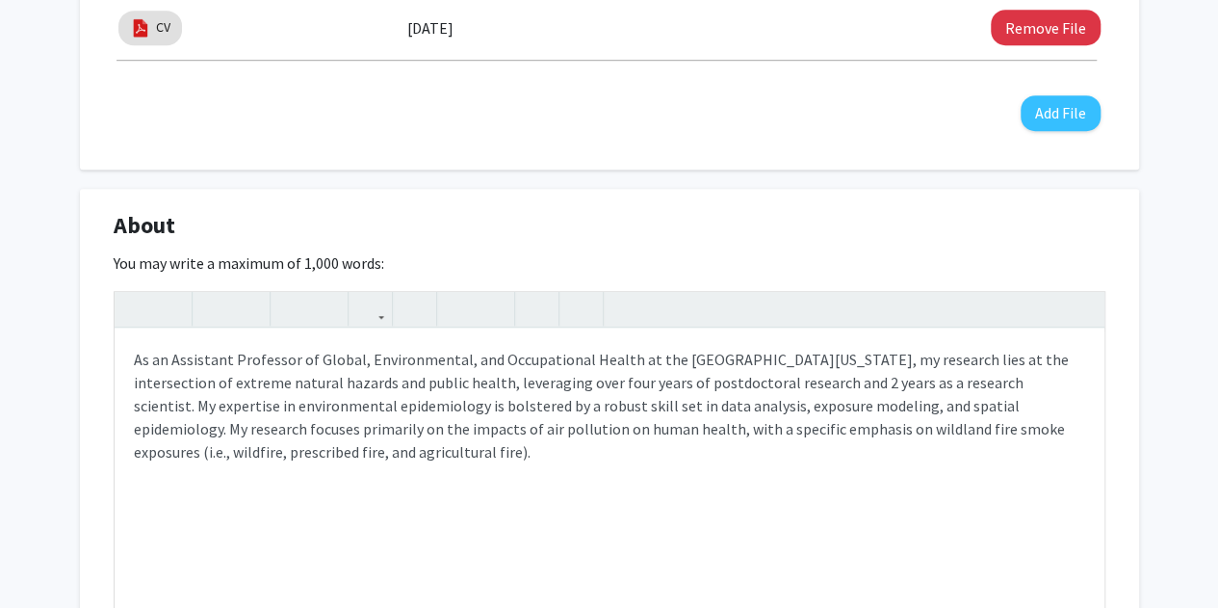
click at [569, 240] on div "About Edit Section" at bounding box center [609, 230] width 1021 height 44
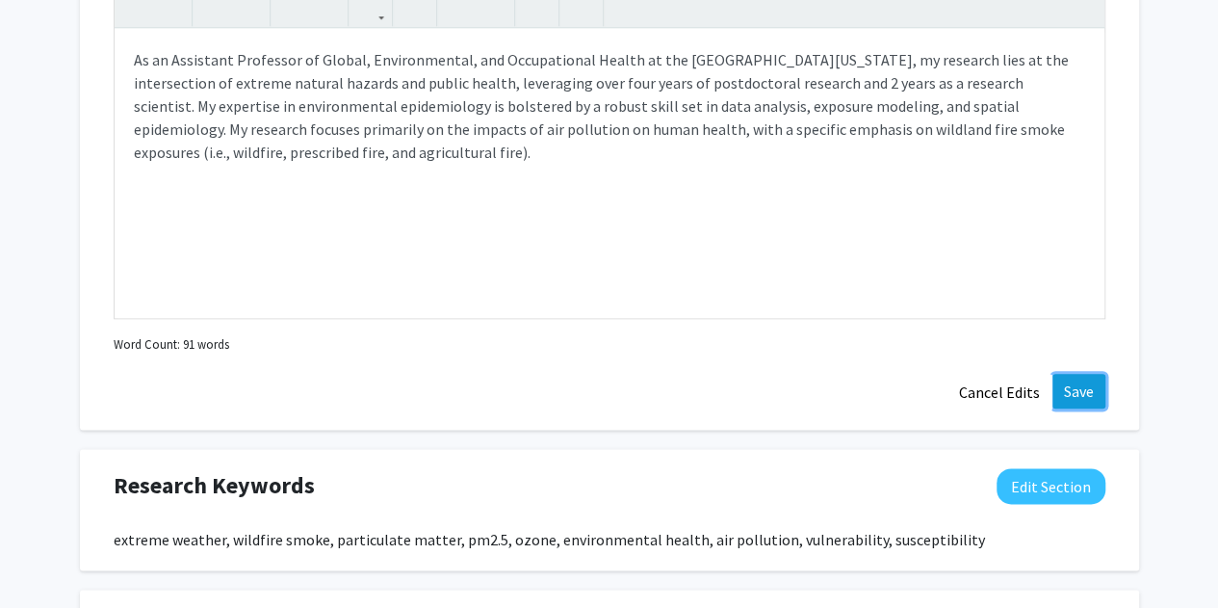
click at [613, 389] on button "Save" at bounding box center [1078, 391] width 53 height 35
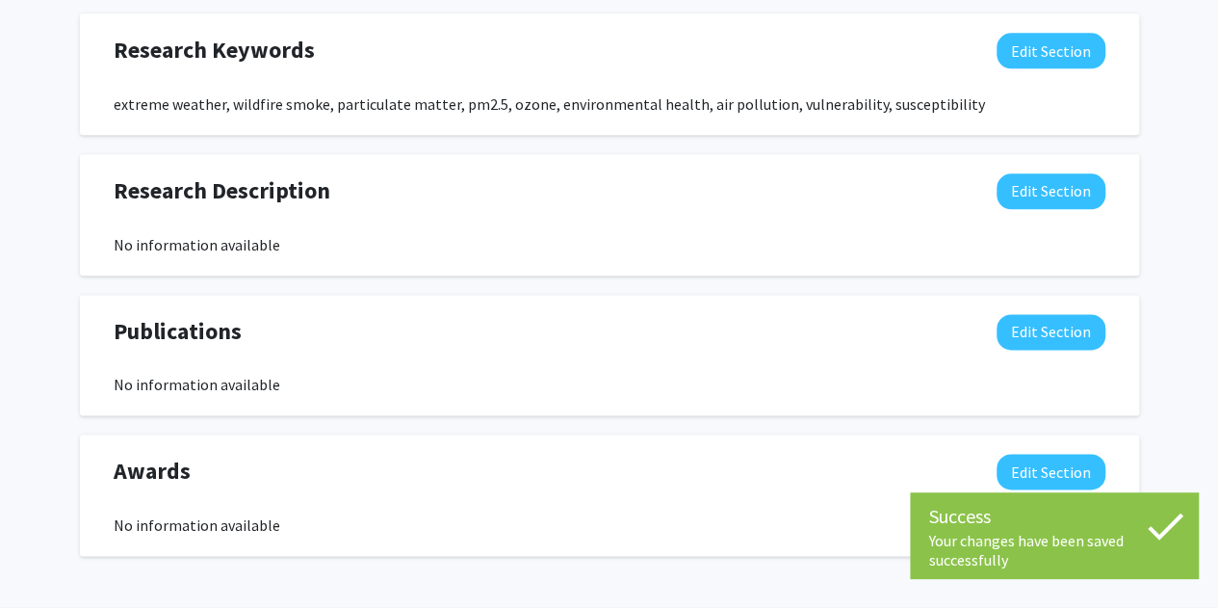
scroll to position [1123, 0]
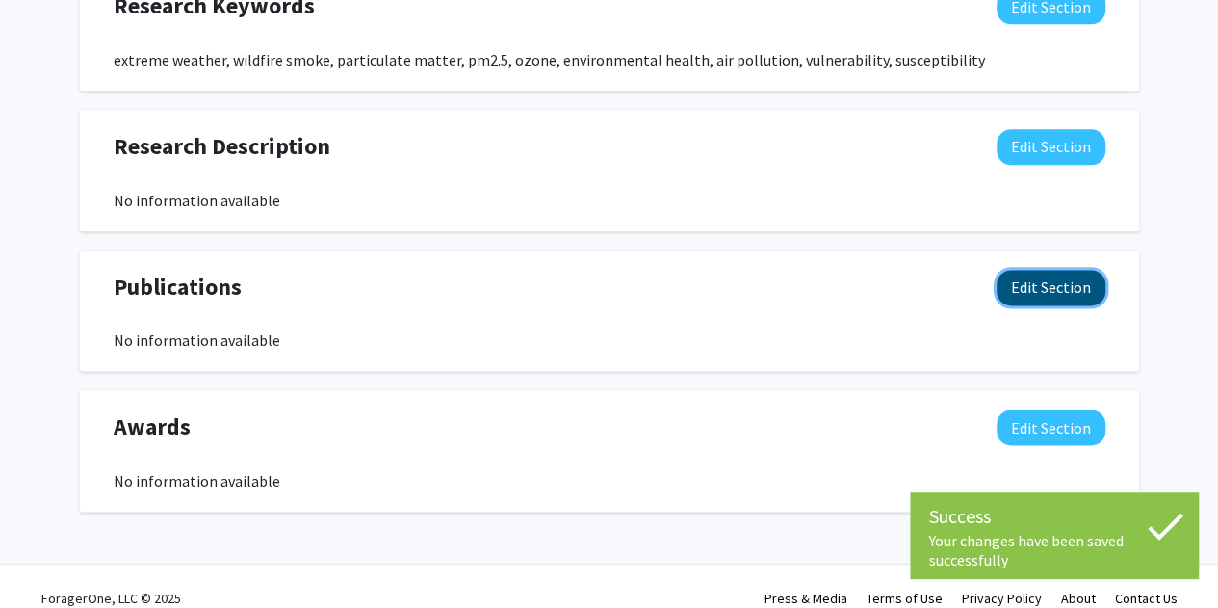
click at [613, 270] on button "Edit Section" at bounding box center [1051, 288] width 109 height 36
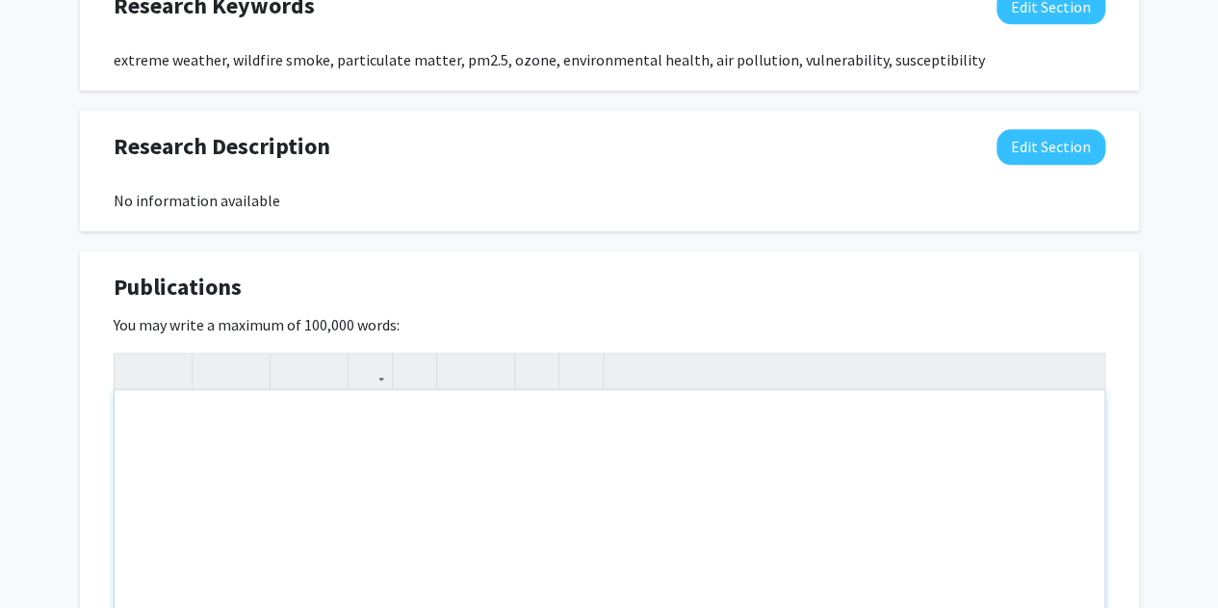
click at [337, 395] on div "Note to users with screen readers: Please deactivate our accessibility plugin f…" at bounding box center [610, 534] width 990 height 289
paste div "Note to users with screen readers: Please deactivate our accessibility plugin f…"
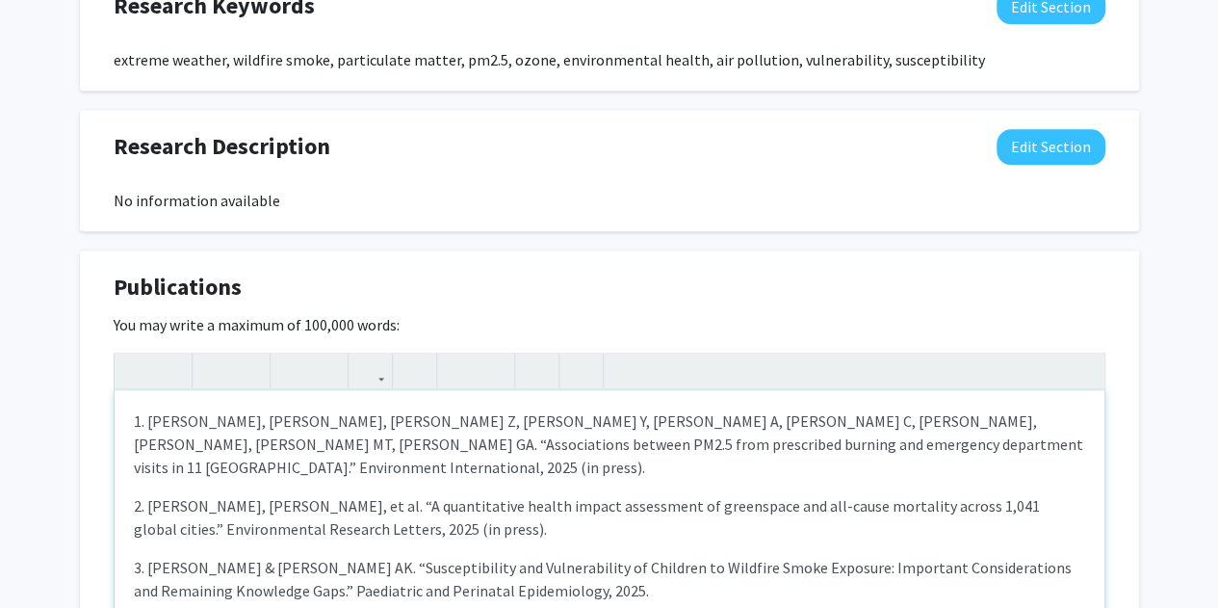
type textarea "<l>3. Ipsumdo SI, Amet CO, Ad E, Se D, Eiusmodtempo I, Utlabor E, Dolorem AL, E…"
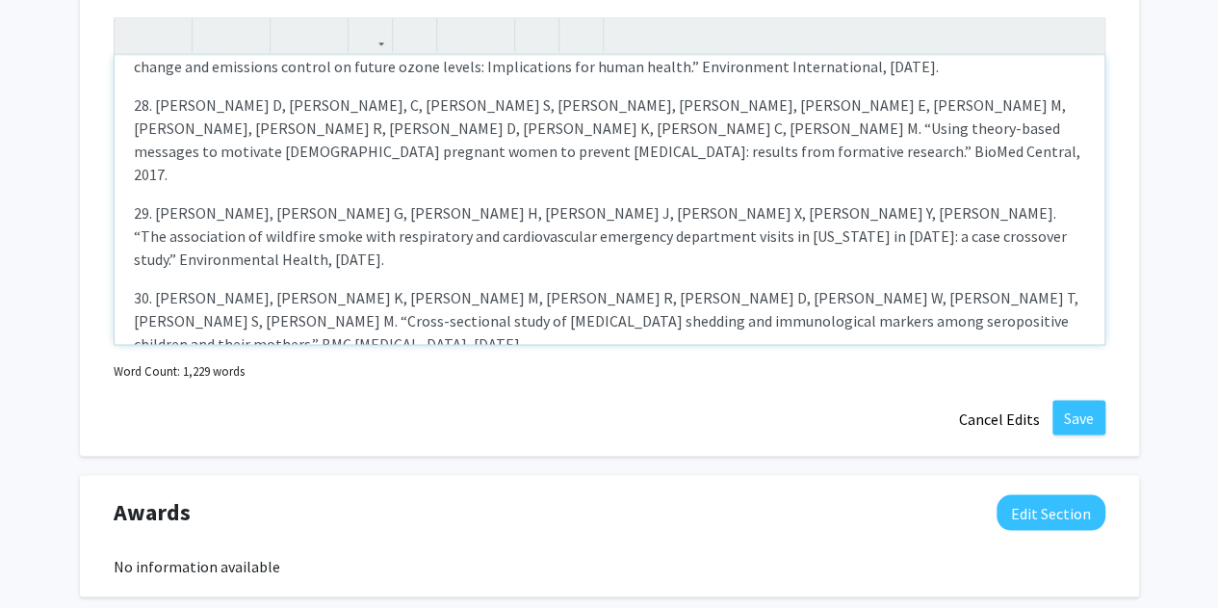
scroll to position [1460, 0]
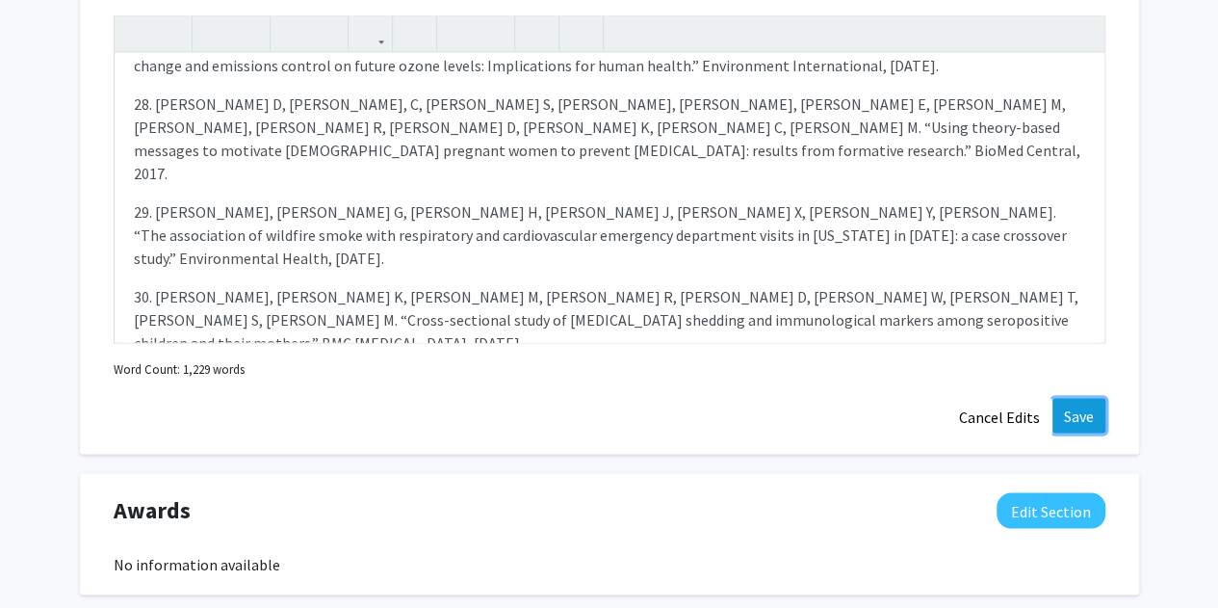
click at [613, 398] on button "Save" at bounding box center [1078, 415] width 53 height 35
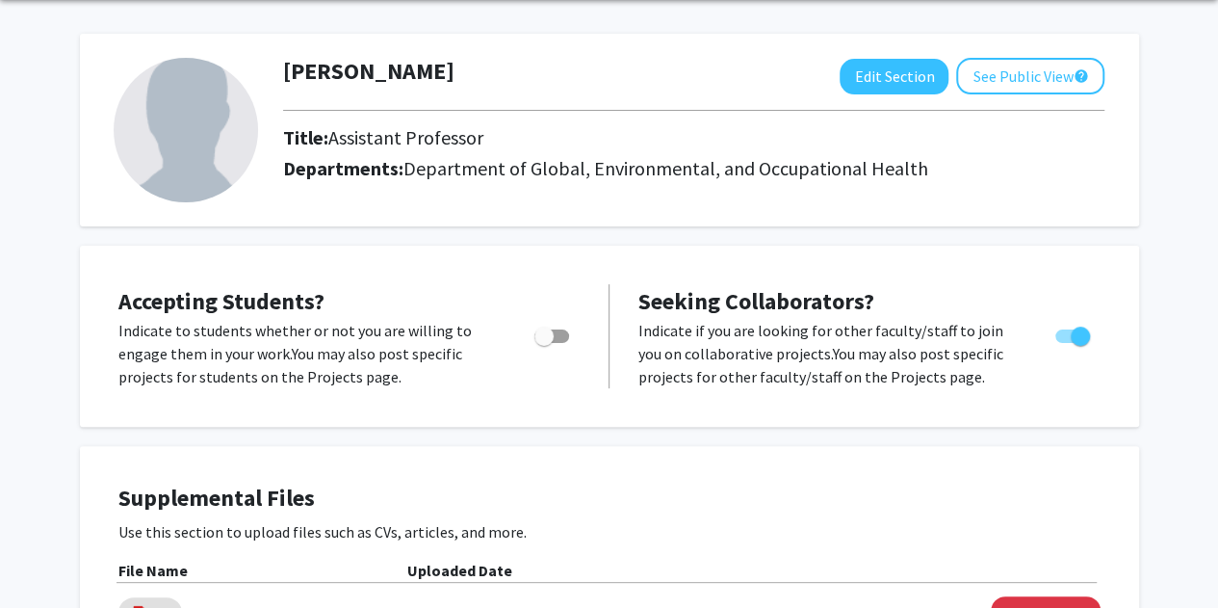
scroll to position [0, 0]
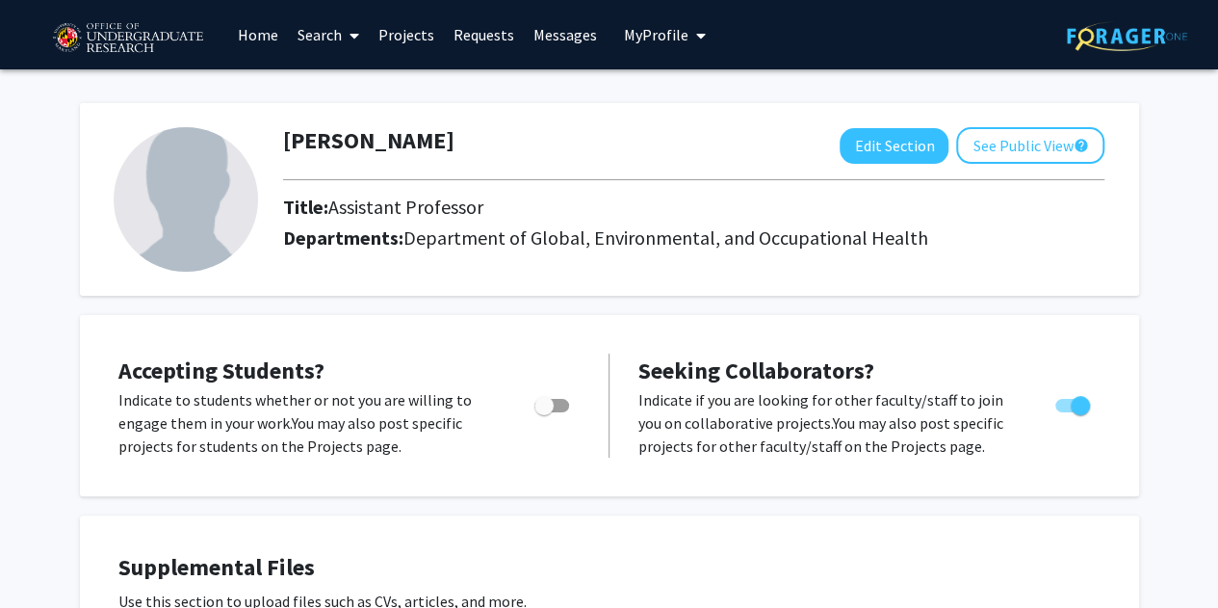
click at [147, 211] on img at bounding box center [186, 199] width 144 height 144
click at [613, 145] on button "Edit Section" at bounding box center [894, 146] width 109 height 36
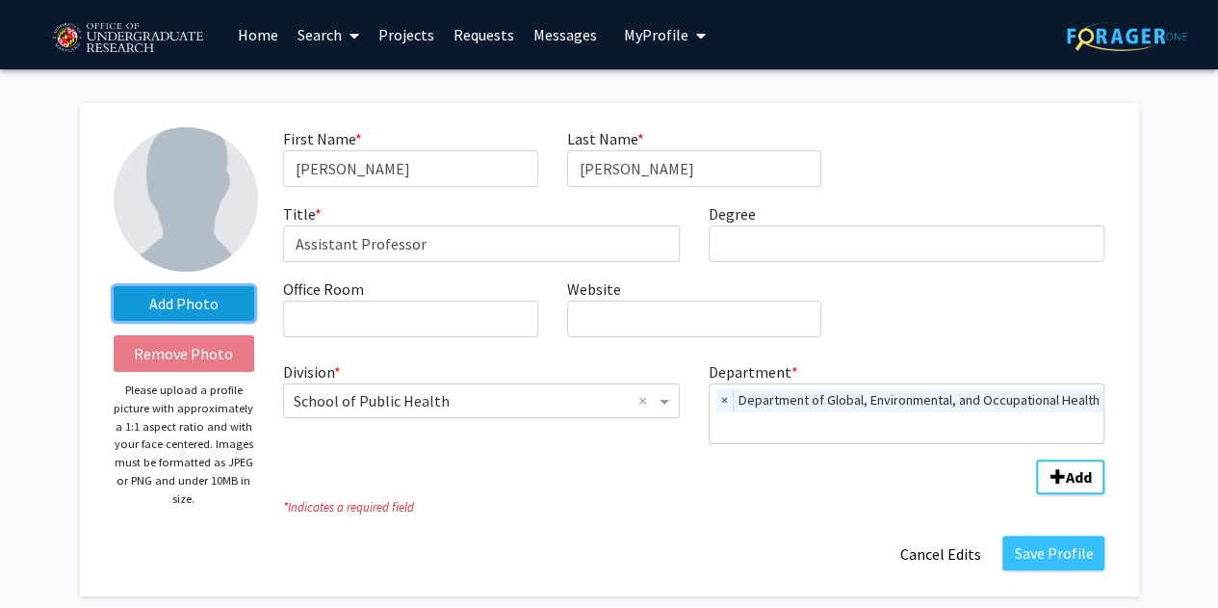
click at [169, 299] on label "Add Photo" at bounding box center [185, 303] width 142 height 35
click at [0, 0] on input "Add Photo" at bounding box center [0, 0] width 0 height 0
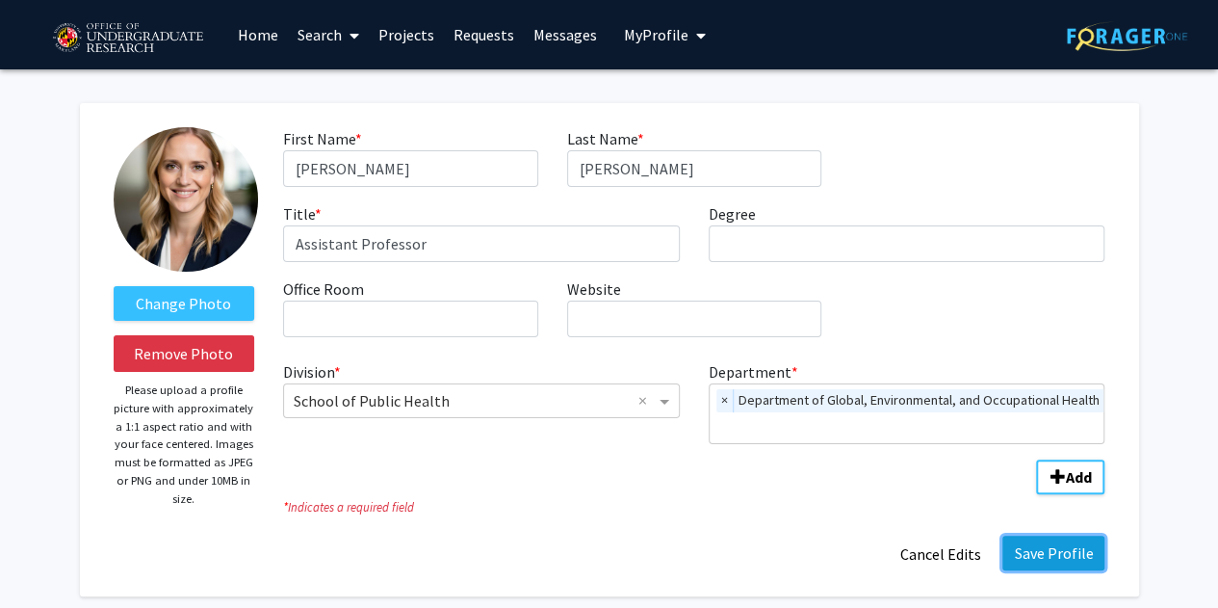
click at [613, 549] on button "Save Profile" at bounding box center [1053, 552] width 102 height 35
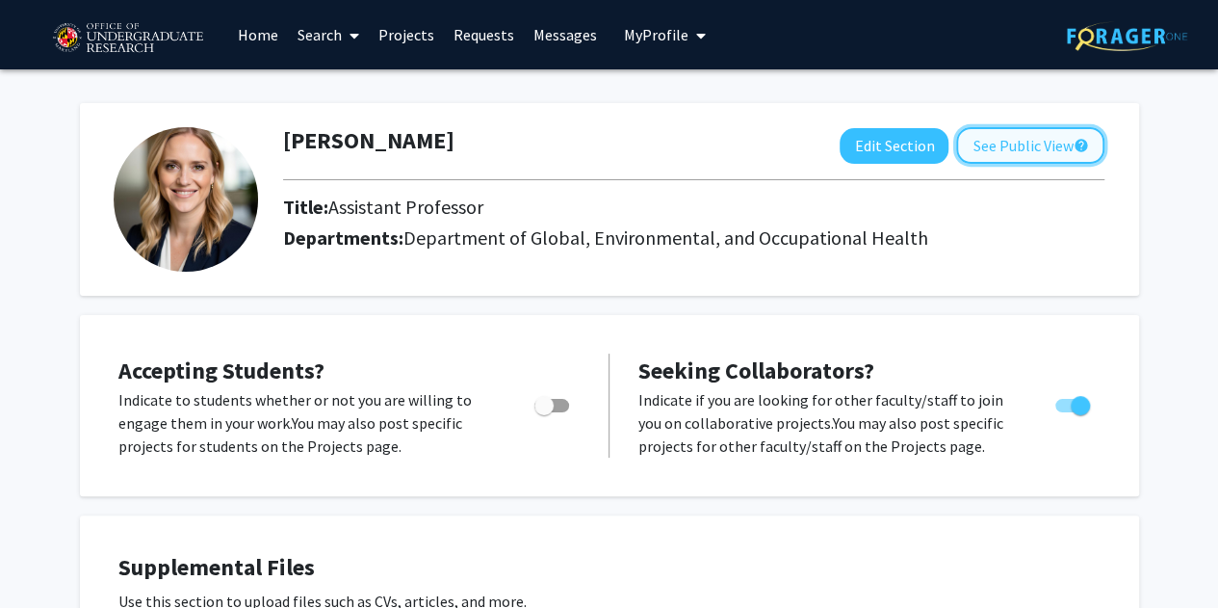
click at [613, 143] on button "See Public View help" at bounding box center [1030, 145] width 148 height 37
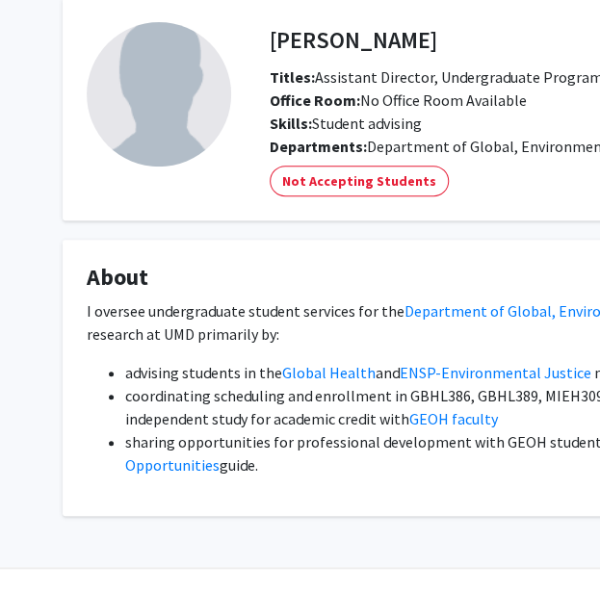
scroll to position [85, 0]
